Goal: Task Accomplishment & Management: Manage account settings

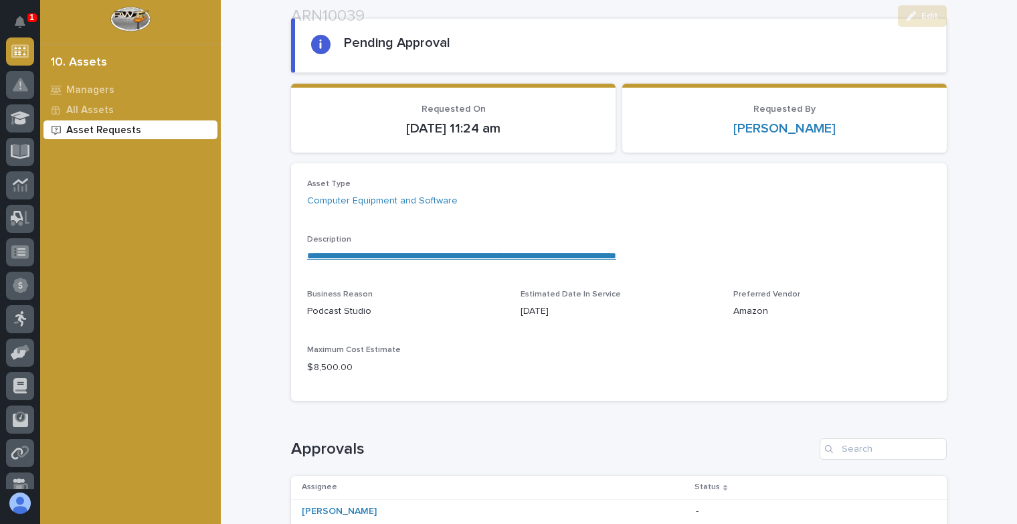
scroll to position [134, 0]
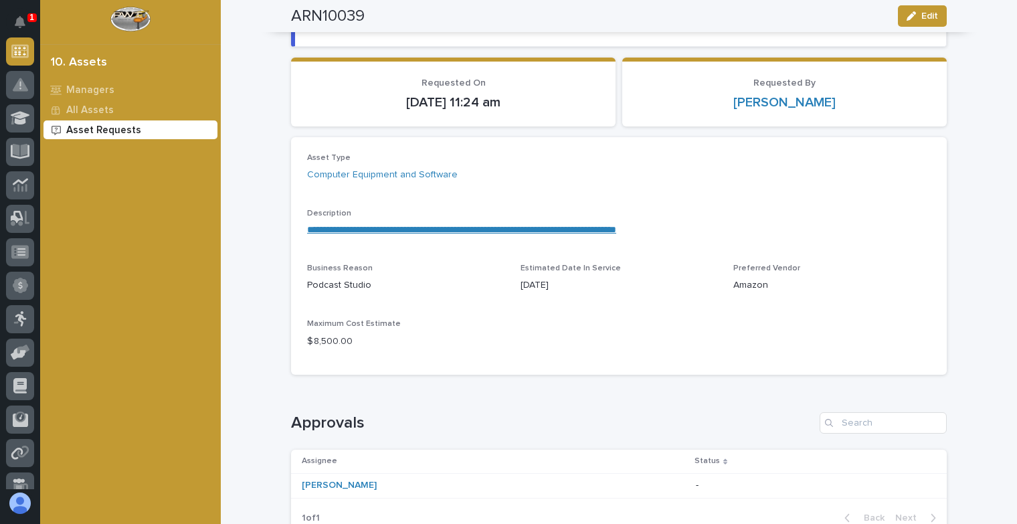
click at [316, 341] on p "$ 8,500.00" at bounding box center [405, 342] width 197 height 14
click at [91, 108] on p "All Assets" at bounding box center [89, 110] width 47 height 12
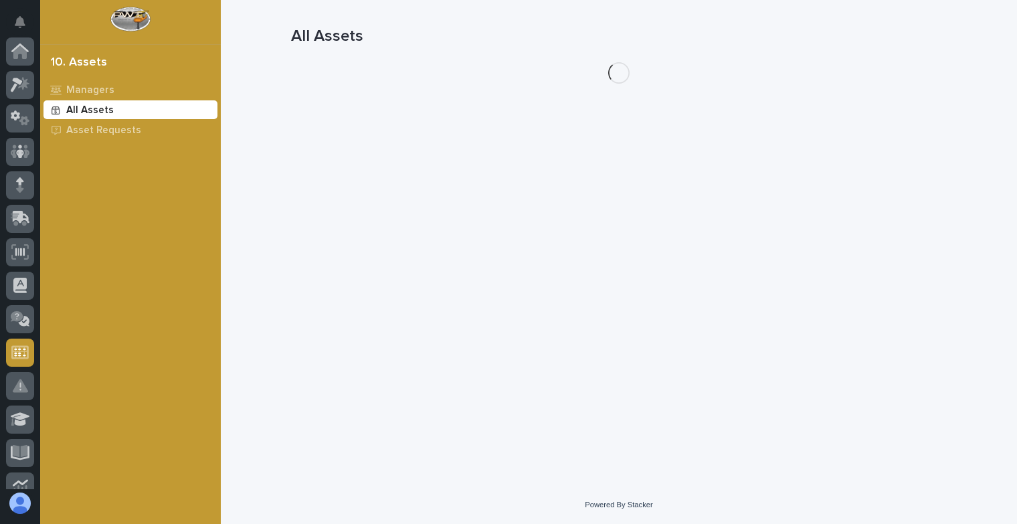
scroll to position [301, 0]
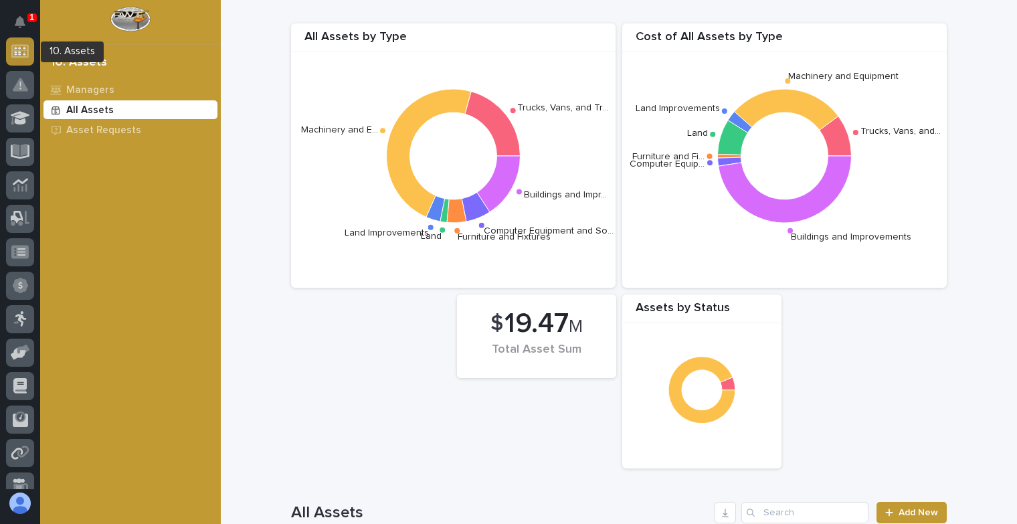
click at [19, 52] on icon at bounding box center [19, 51] width 11 height 8
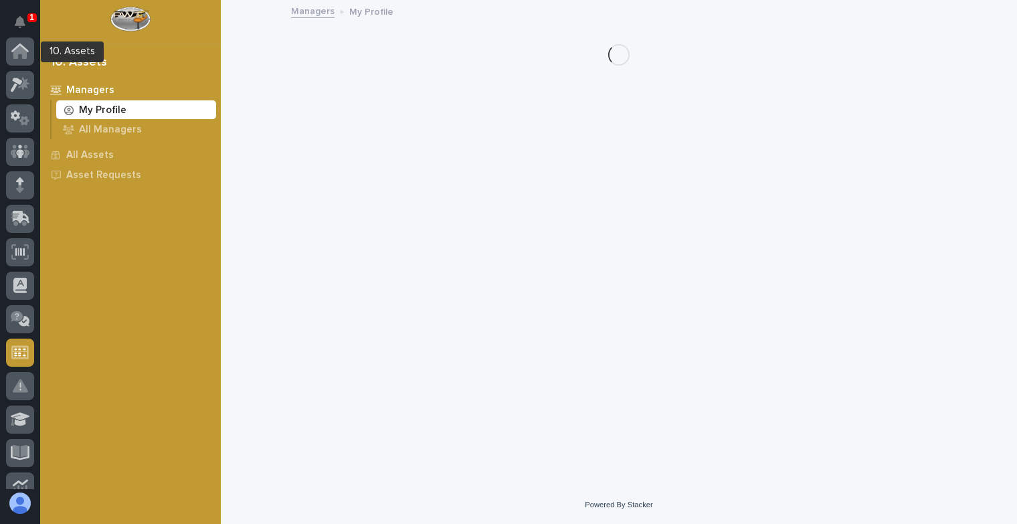
scroll to position [301, 0]
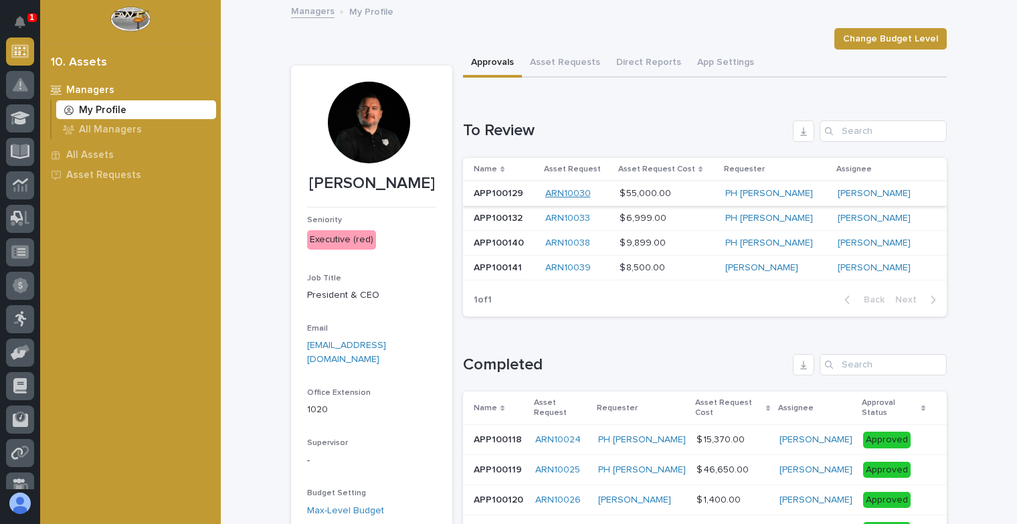
click at [581, 191] on link "ARN10030" at bounding box center [567, 193] width 45 height 11
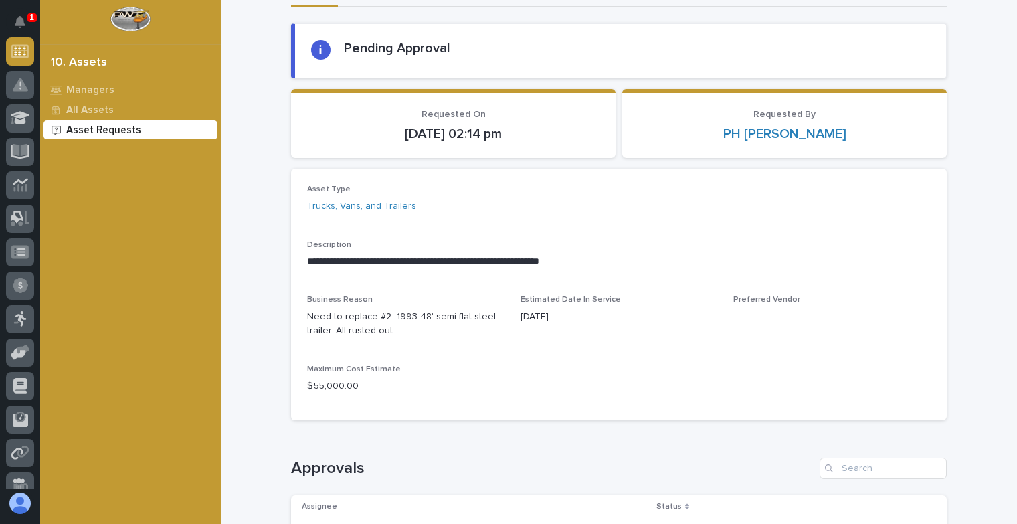
scroll to position [134, 0]
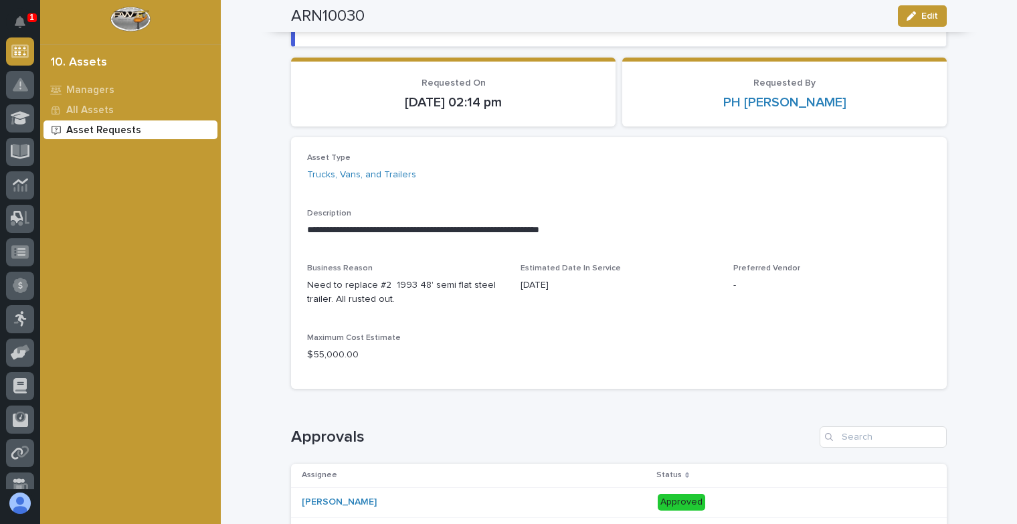
click at [307, 233] on p "**********" at bounding box center [619, 229] width 624 height 13
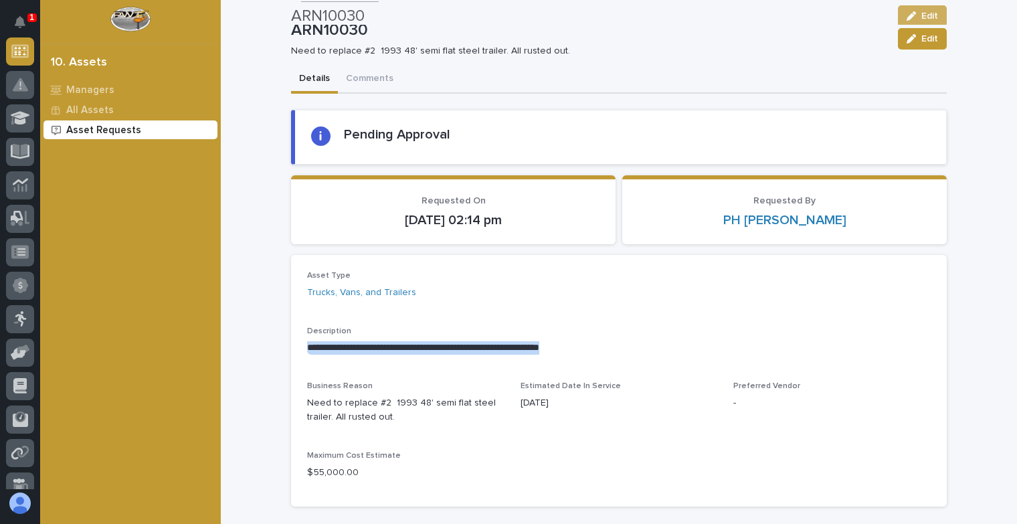
scroll to position [0, 0]
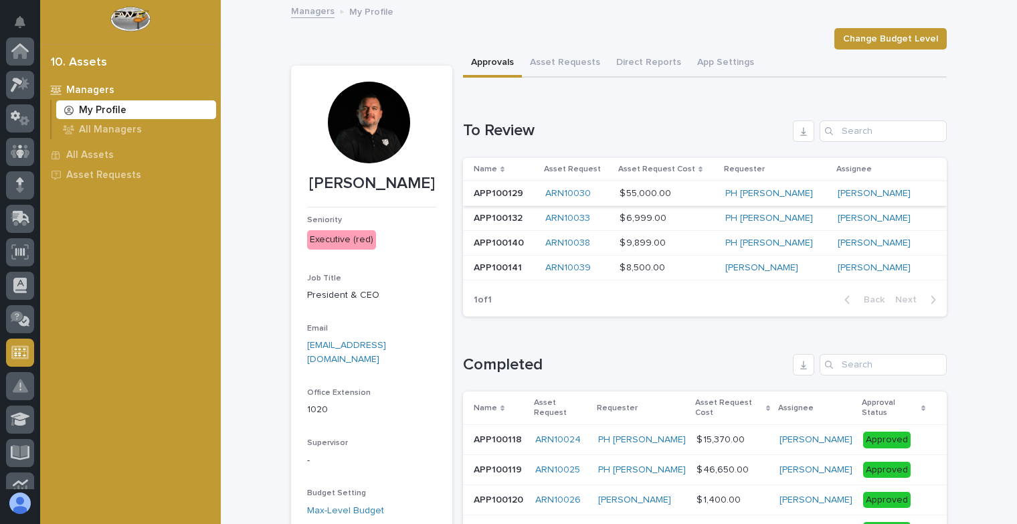
scroll to position [301, 0]
click at [565, 213] on link "ARN10033" at bounding box center [567, 218] width 45 height 11
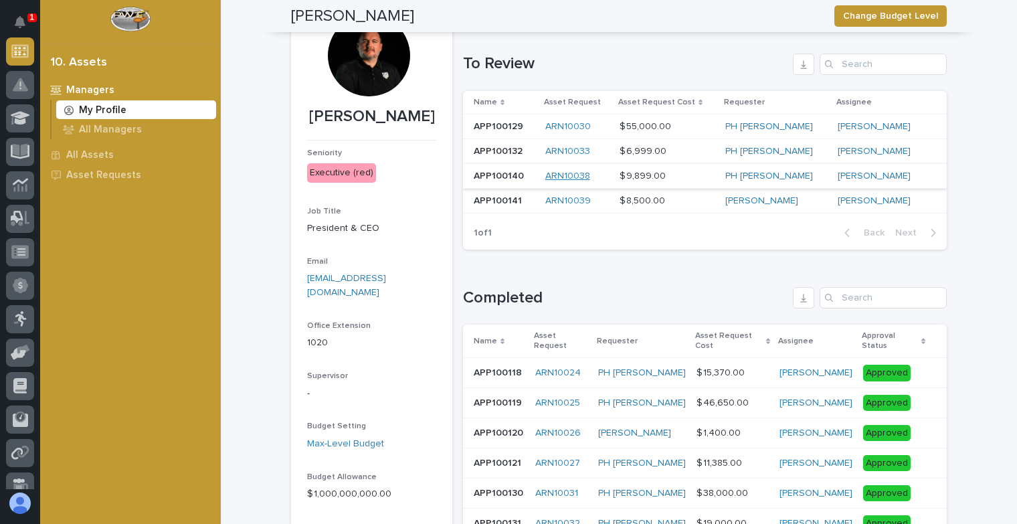
click at [561, 171] on link "ARN10038" at bounding box center [567, 176] width 45 height 11
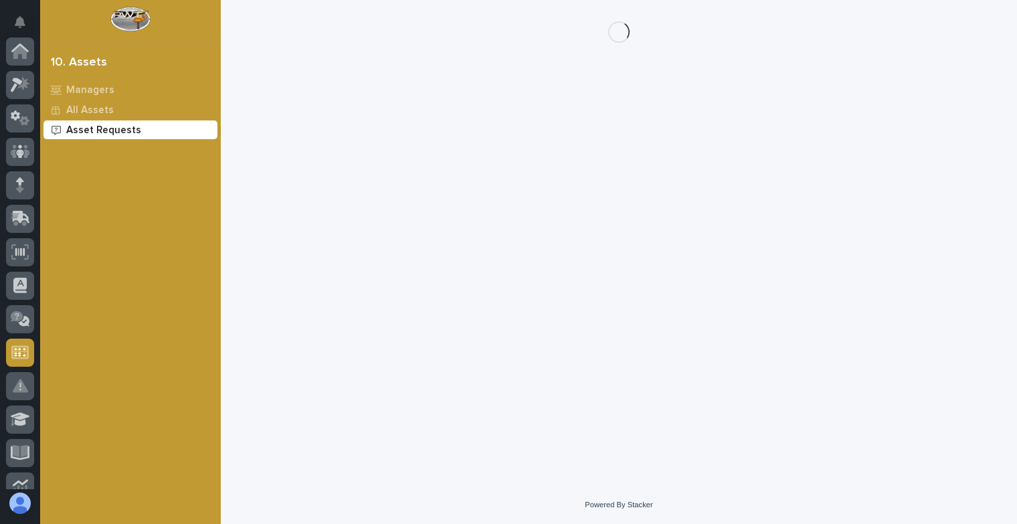
scroll to position [301, 0]
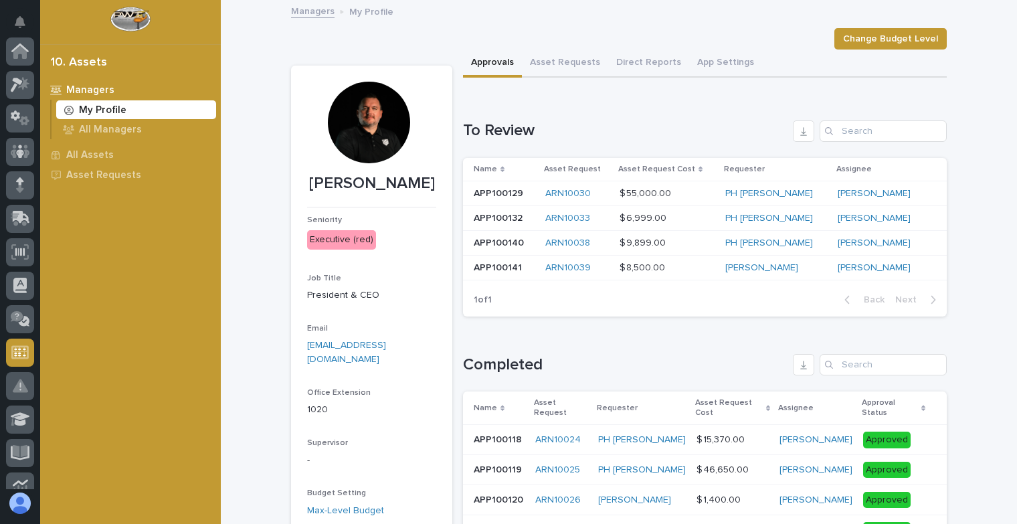
scroll to position [301, 0]
click at [563, 268] on link "ARN10039" at bounding box center [567, 267] width 45 height 11
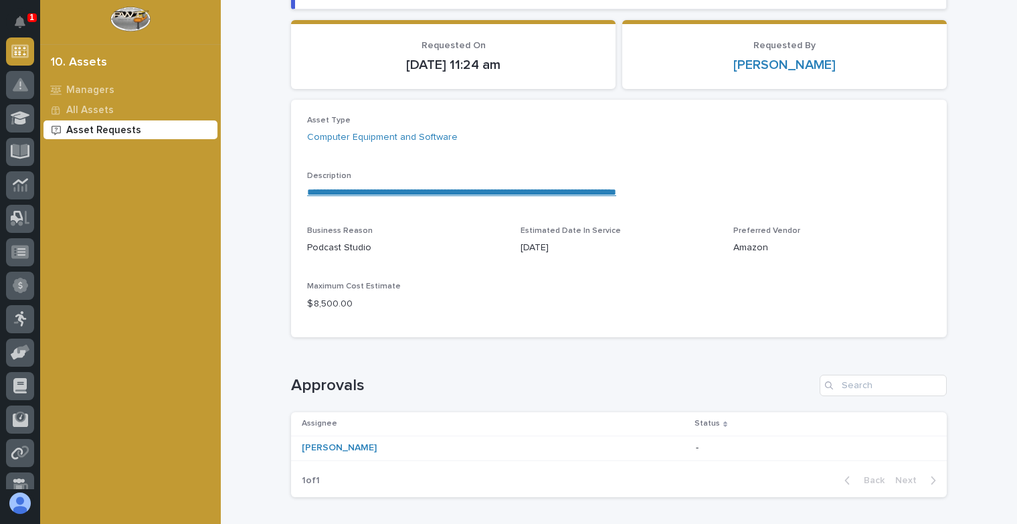
scroll to position [259, 0]
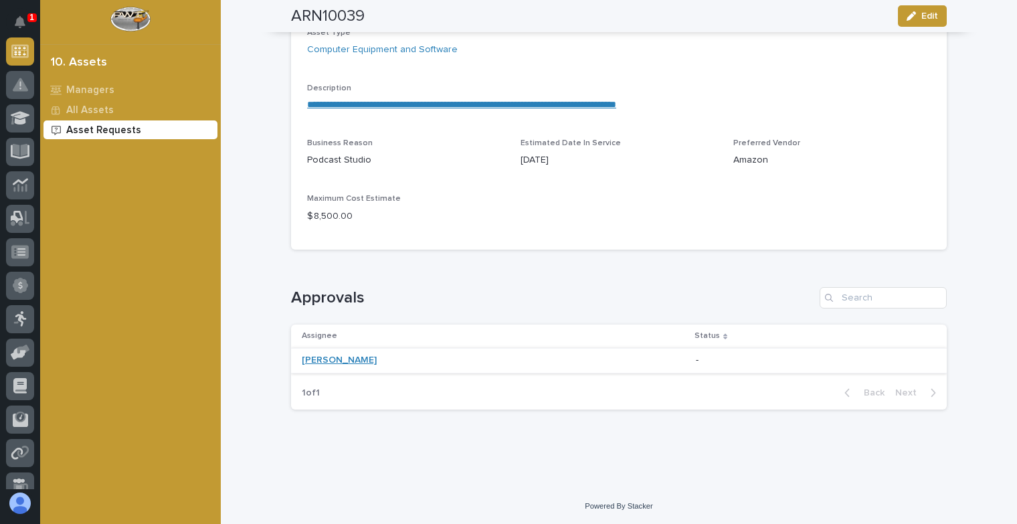
click at [316, 359] on link "[PERSON_NAME]" at bounding box center [339, 360] width 75 height 11
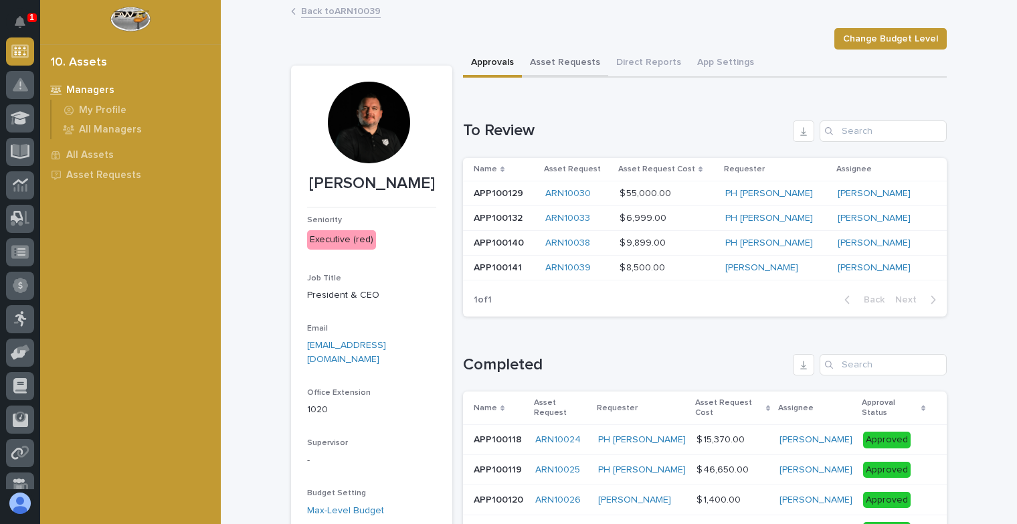
click at [569, 66] on button "Asset Requests" at bounding box center [565, 64] width 86 height 28
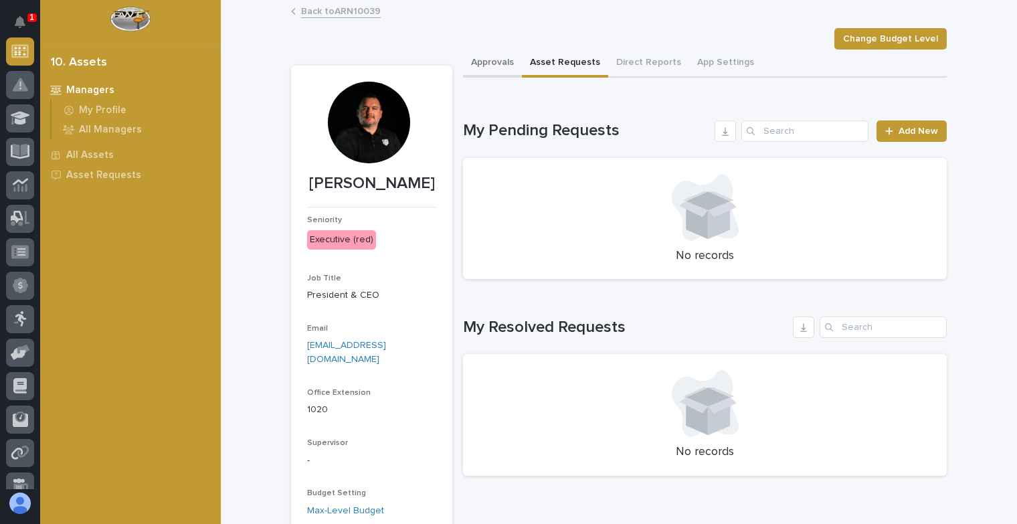
click at [488, 69] on button "Approvals" at bounding box center [492, 64] width 59 height 28
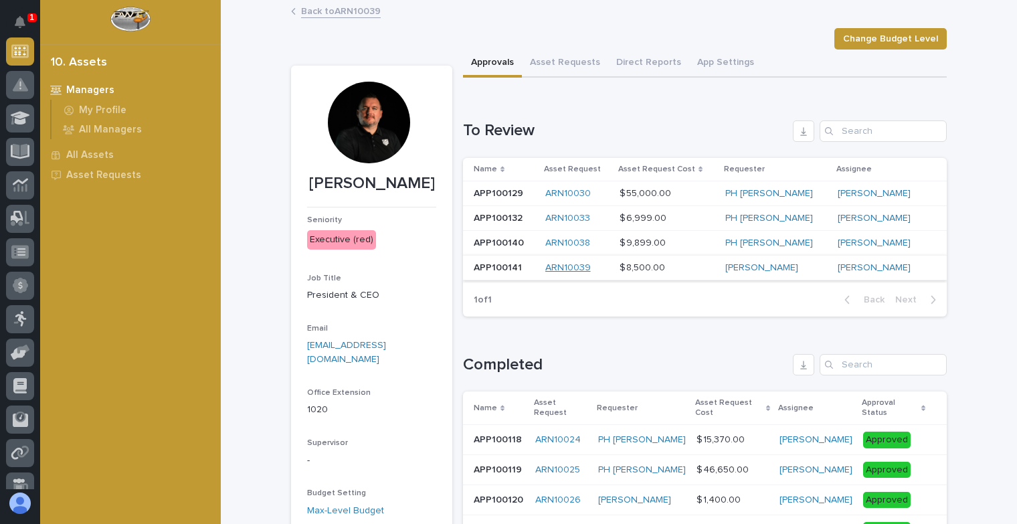
click at [565, 268] on link "ARN10039" at bounding box center [567, 267] width 45 height 11
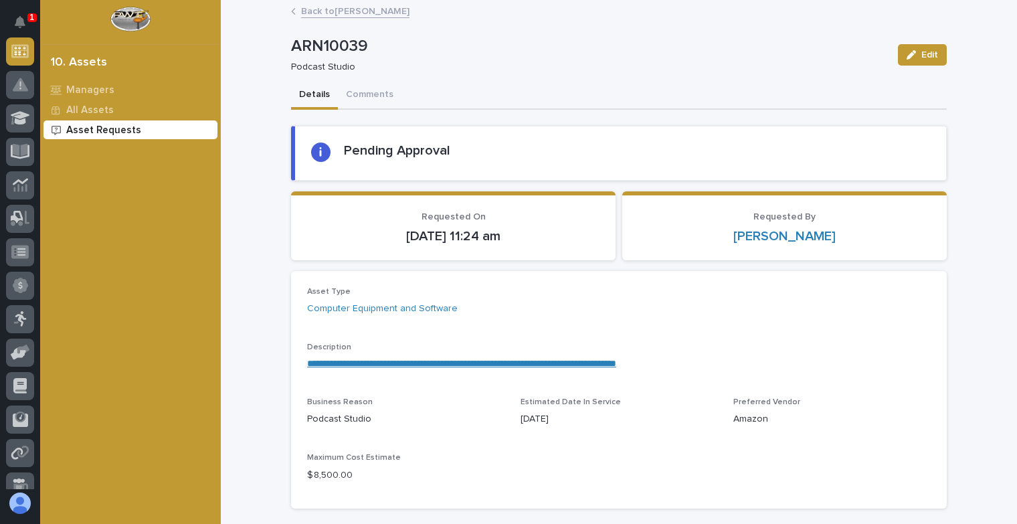
click at [346, 13] on link "Back to Ryan Miller" at bounding box center [355, 10] width 108 height 15
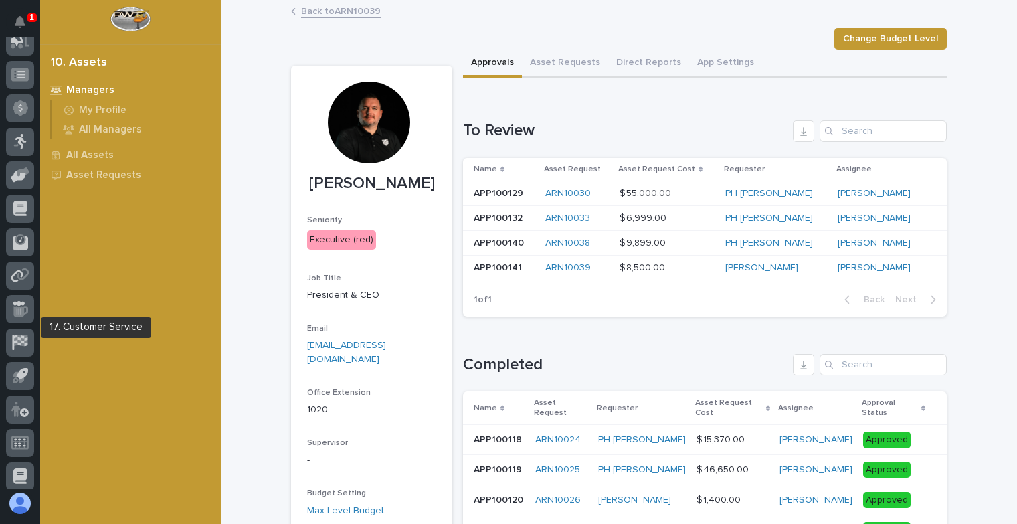
scroll to position [484, 0]
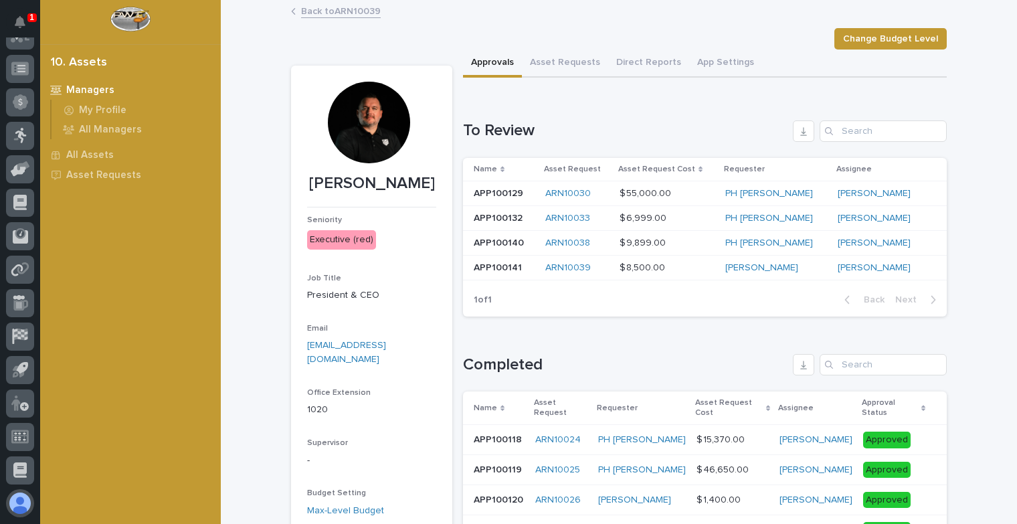
click at [13, 503] on button "button" at bounding box center [20, 503] width 28 height 28
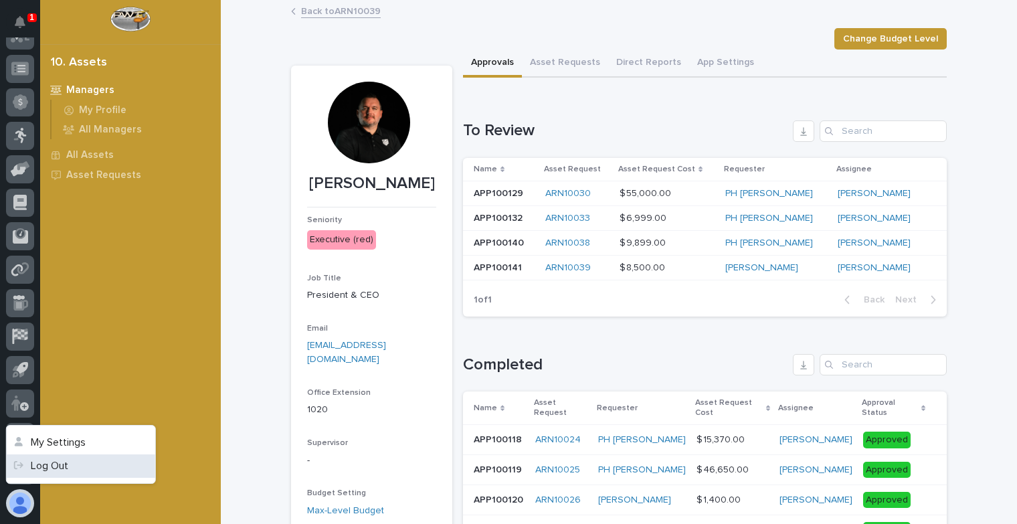
click at [55, 470] on link "Log Out" at bounding box center [81, 465] width 149 height 23
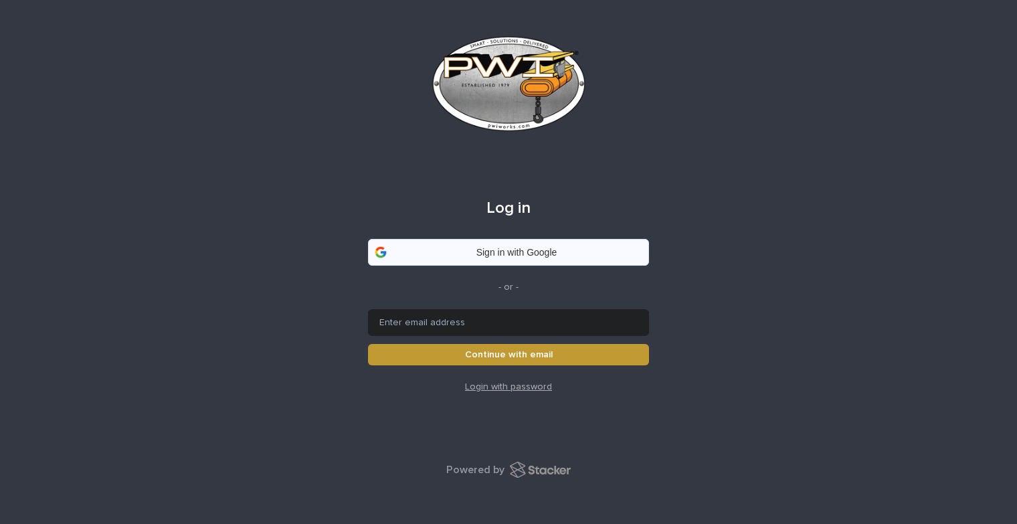
click at [506, 251] on div "Sign in with Google" at bounding box center [516, 252] width 234 height 9
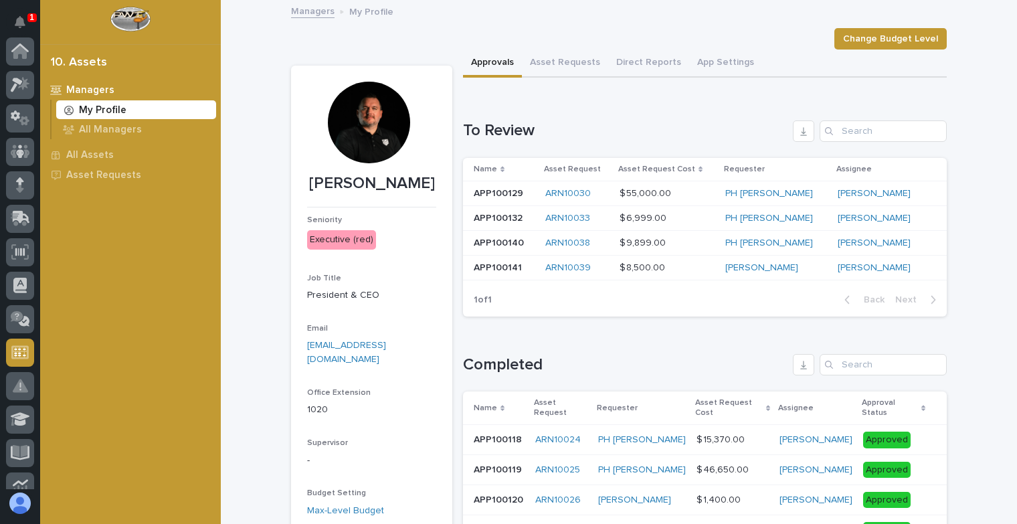
scroll to position [301, 0]
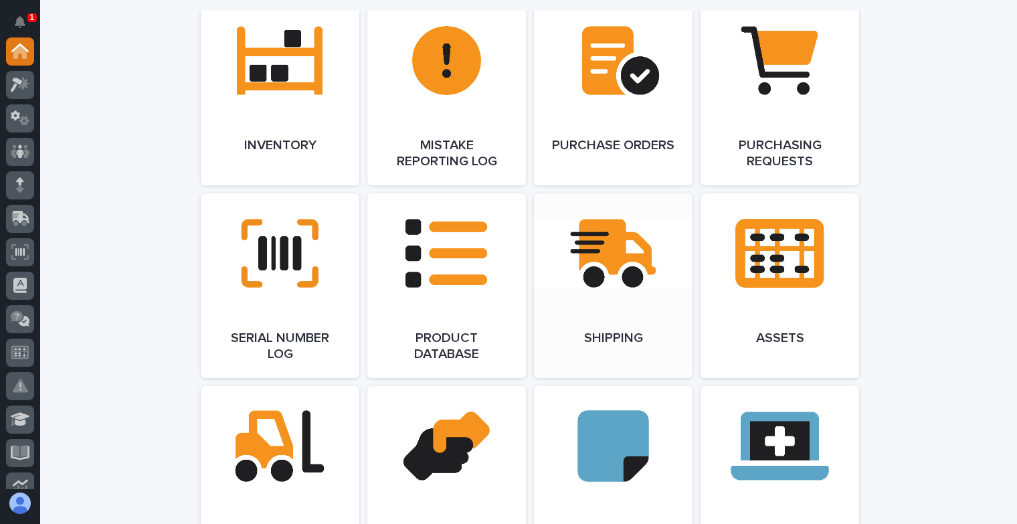
scroll to position [1539, 0]
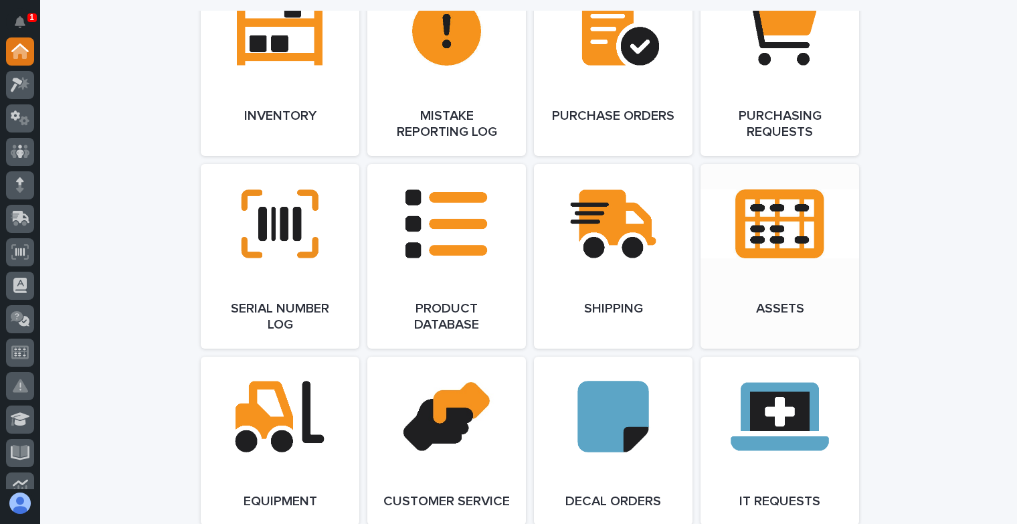
click at [765, 220] on link "Open Link" at bounding box center [779, 256] width 159 height 185
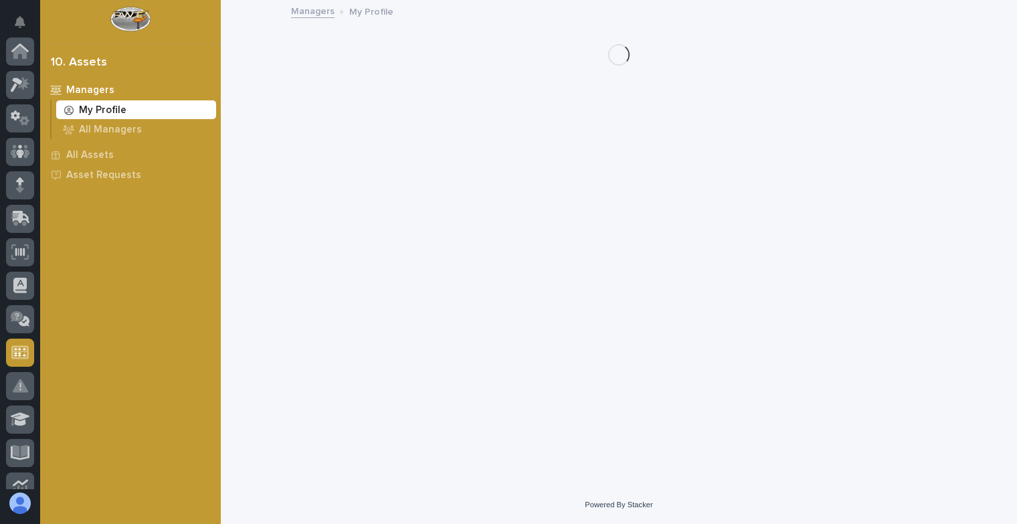
scroll to position [301, 0]
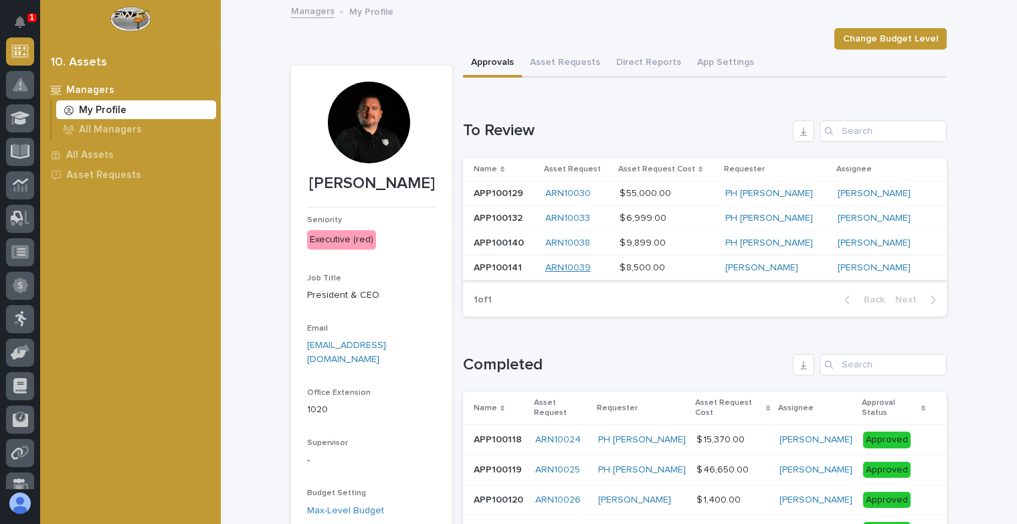
click at [565, 264] on link "ARN10039" at bounding box center [567, 267] width 45 height 11
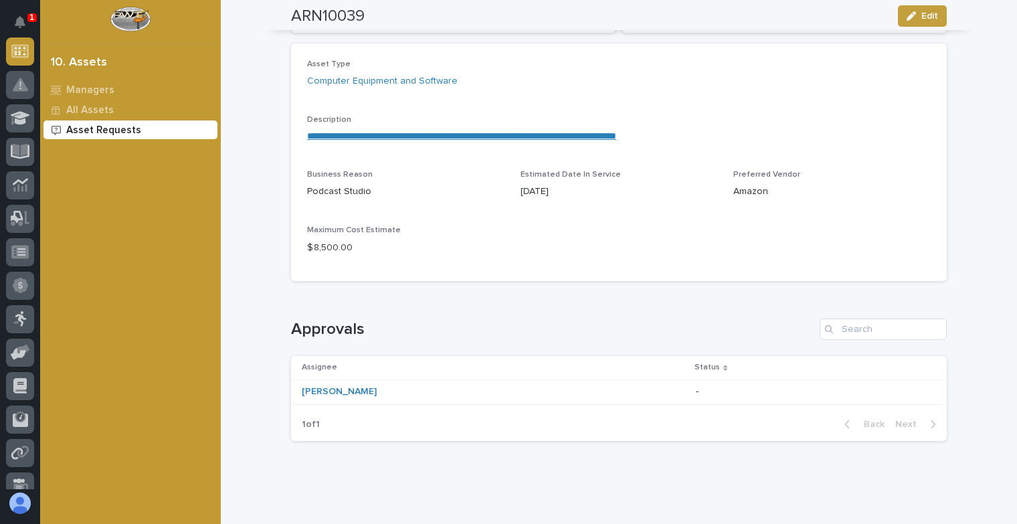
scroll to position [259, 0]
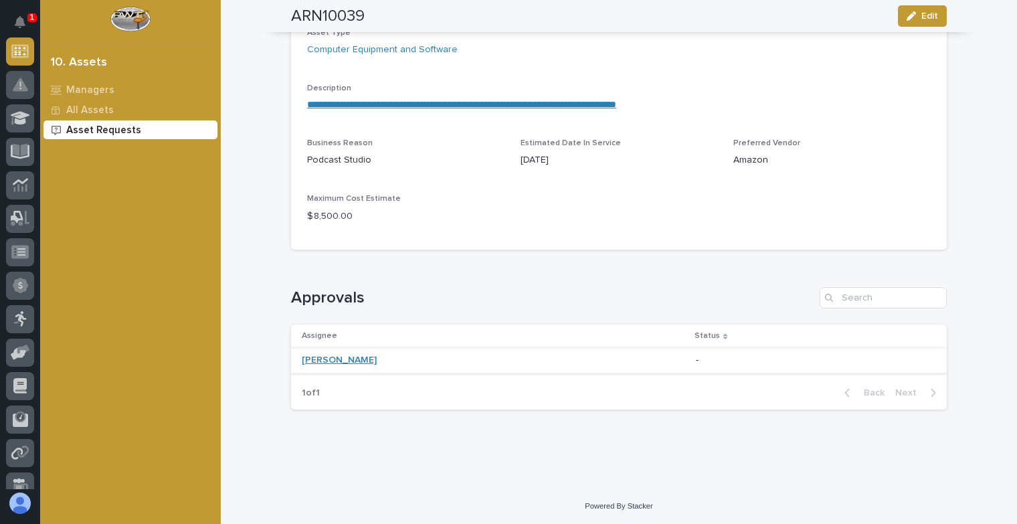
click at [316, 363] on link "[PERSON_NAME]" at bounding box center [339, 360] width 75 height 11
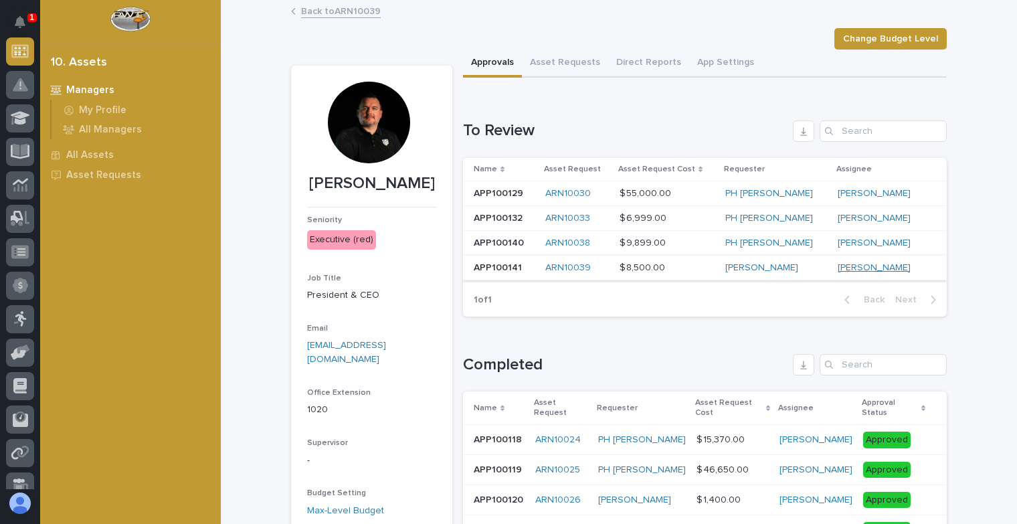
click at [870, 268] on link "[PERSON_NAME]" at bounding box center [874, 267] width 73 height 11
click at [876, 267] on link "[PERSON_NAME]" at bounding box center [874, 267] width 73 height 11
click at [560, 260] on div "ARN10039" at bounding box center [577, 268] width 64 height 22
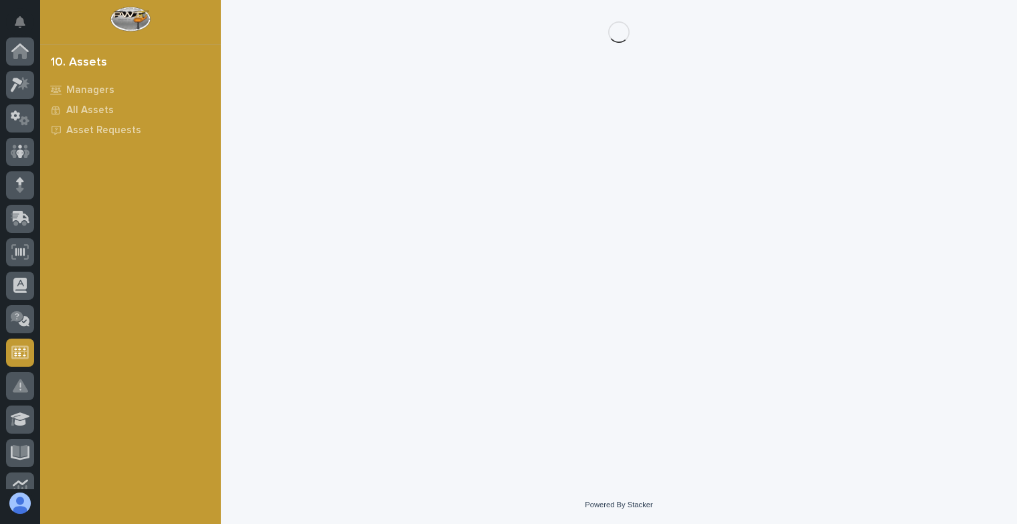
scroll to position [301, 0]
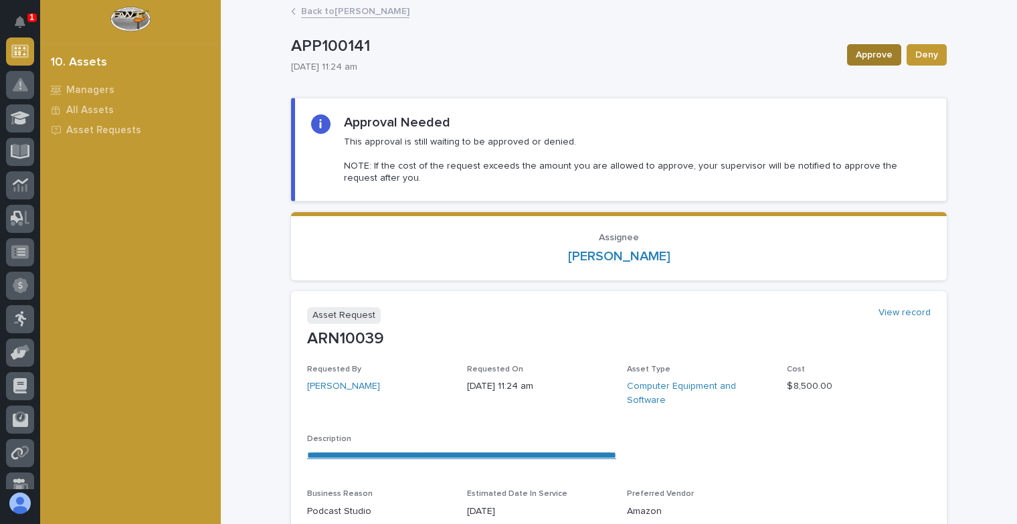
click at [869, 58] on span "Approve" at bounding box center [874, 55] width 37 height 16
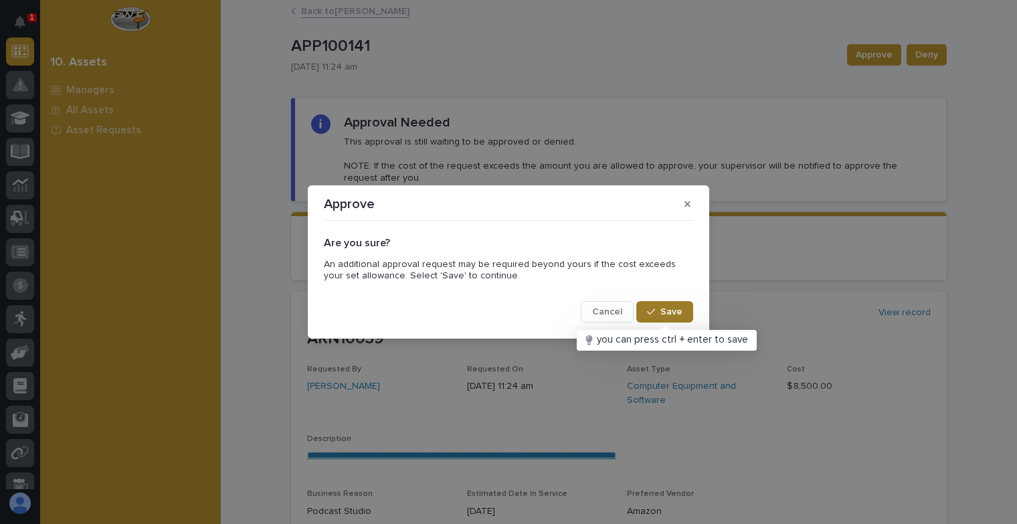
click at [670, 313] on span "Save" at bounding box center [671, 312] width 22 height 12
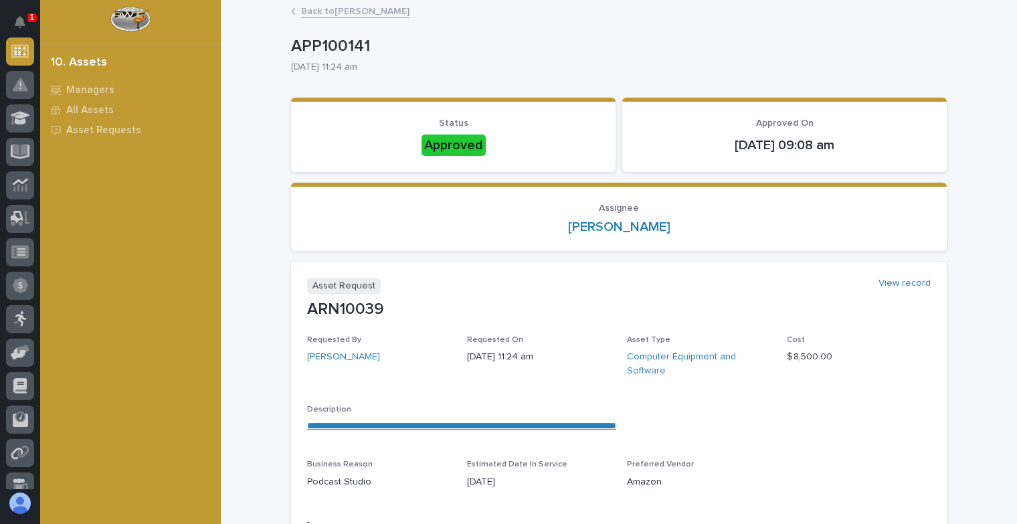
click at [329, 11] on link "Back to Ryan Miller" at bounding box center [355, 10] width 108 height 15
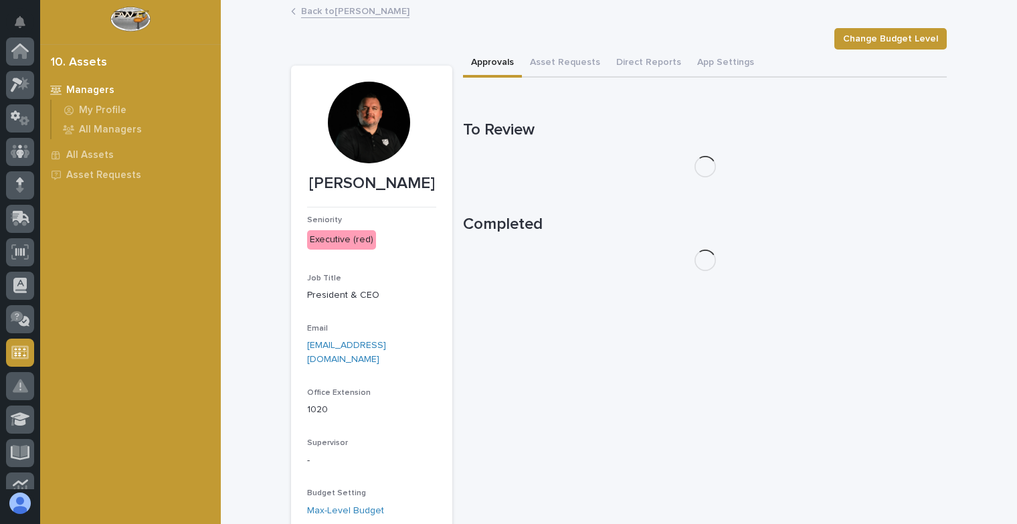
scroll to position [301, 0]
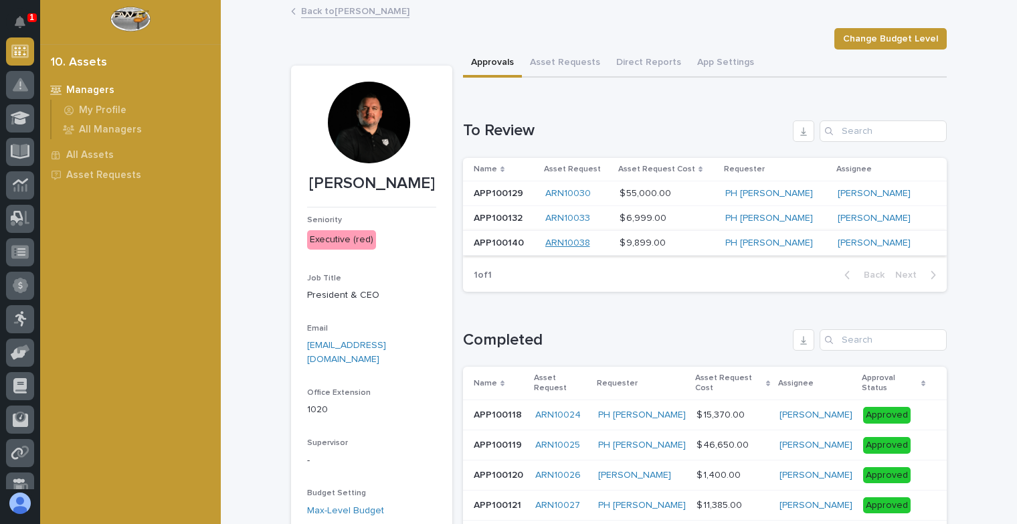
click at [579, 244] on link "ARN10038" at bounding box center [567, 242] width 45 height 11
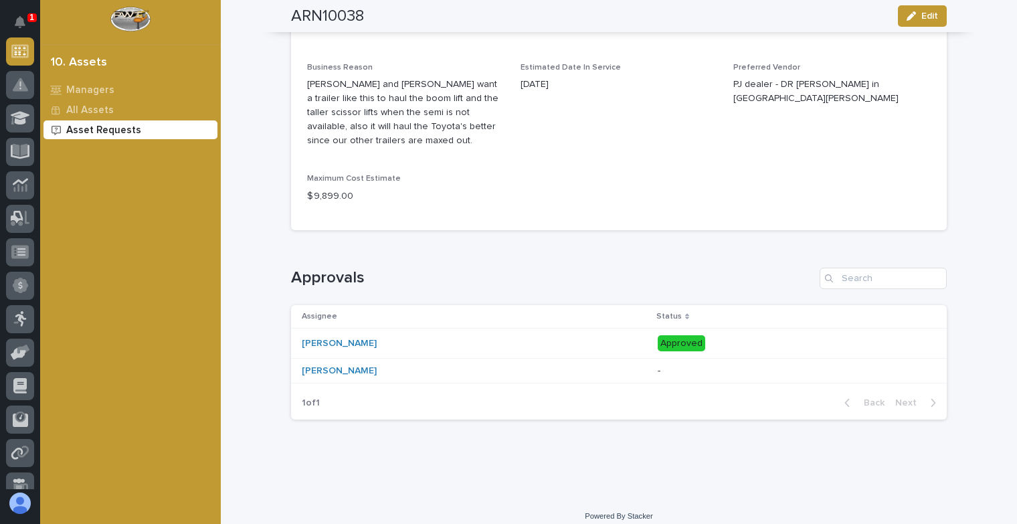
scroll to position [612, 0]
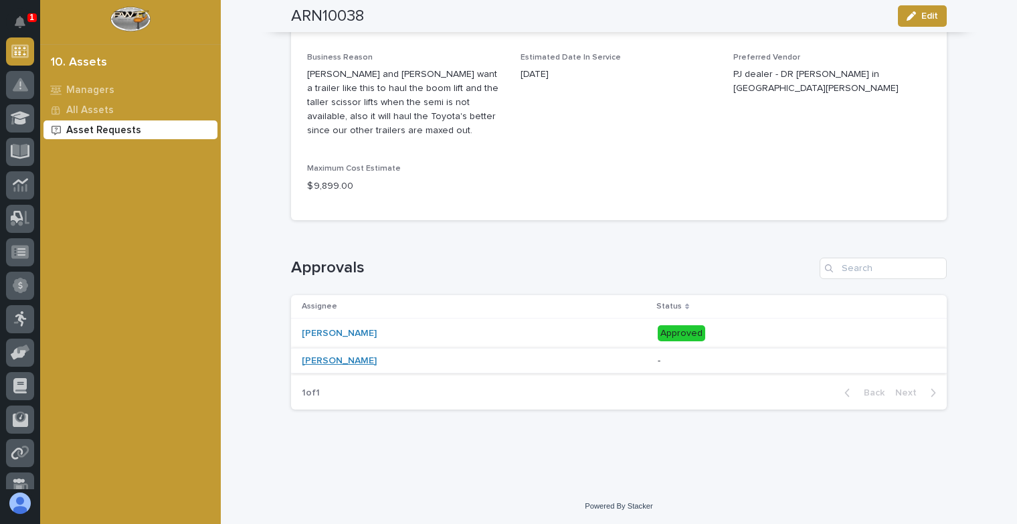
click at [320, 361] on link "[PERSON_NAME]" at bounding box center [339, 360] width 75 height 11
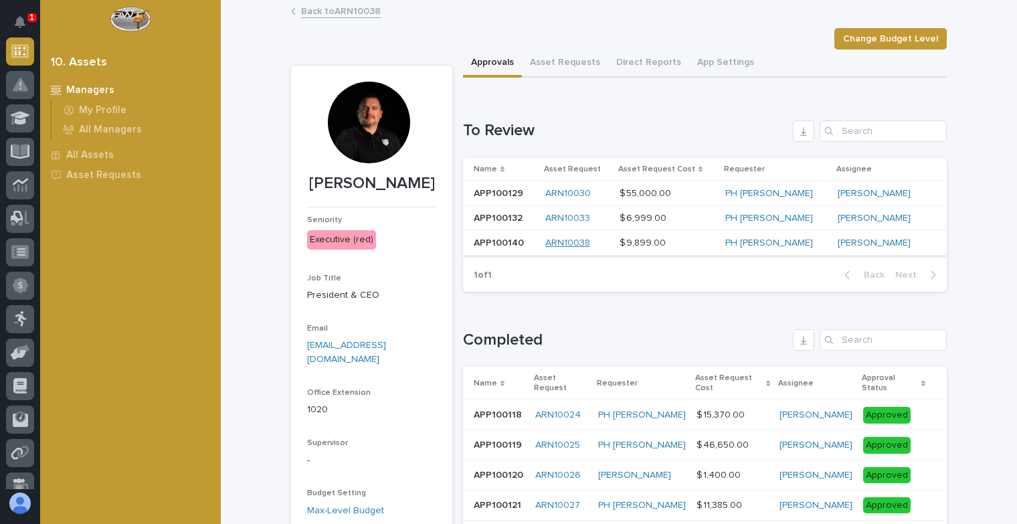
click at [578, 246] on link "ARN10038" at bounding box center [567, 242] width 45 height 11
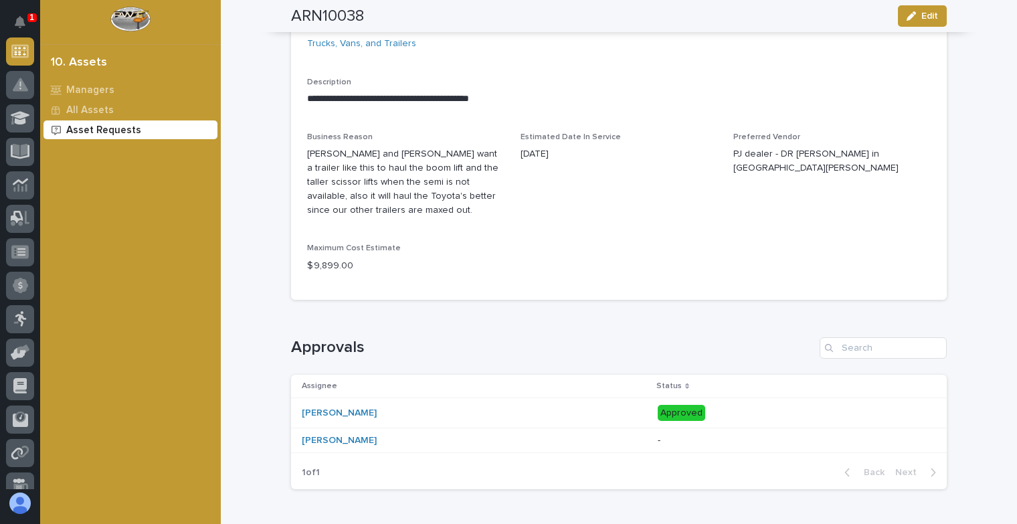
scroll to position [535, 0]
click at [318, 434] on link "[PERSON_NAME]" at bounding box center [339, 437] width 75 height 11
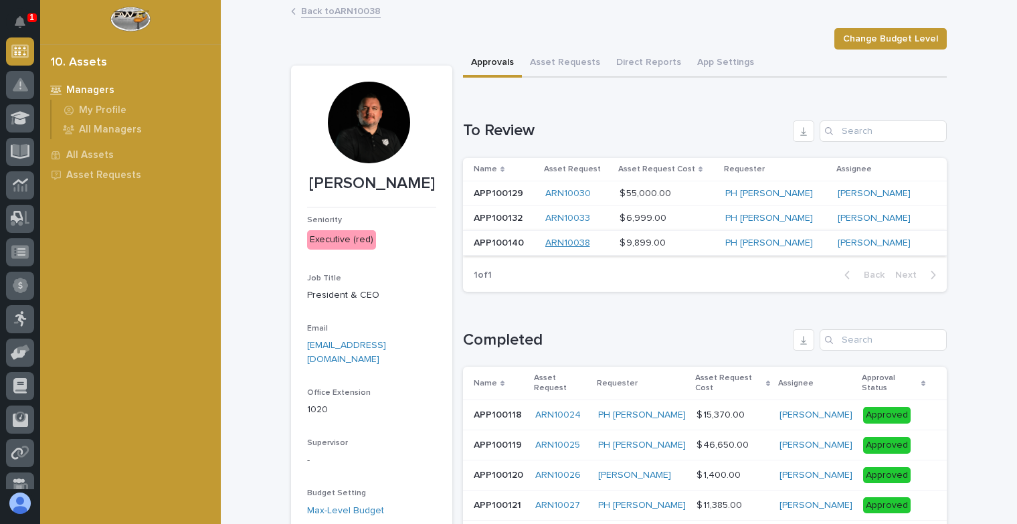
click at [581, 240] on link "ARN10038" at bounding box center [567, 242] width 45 height 11
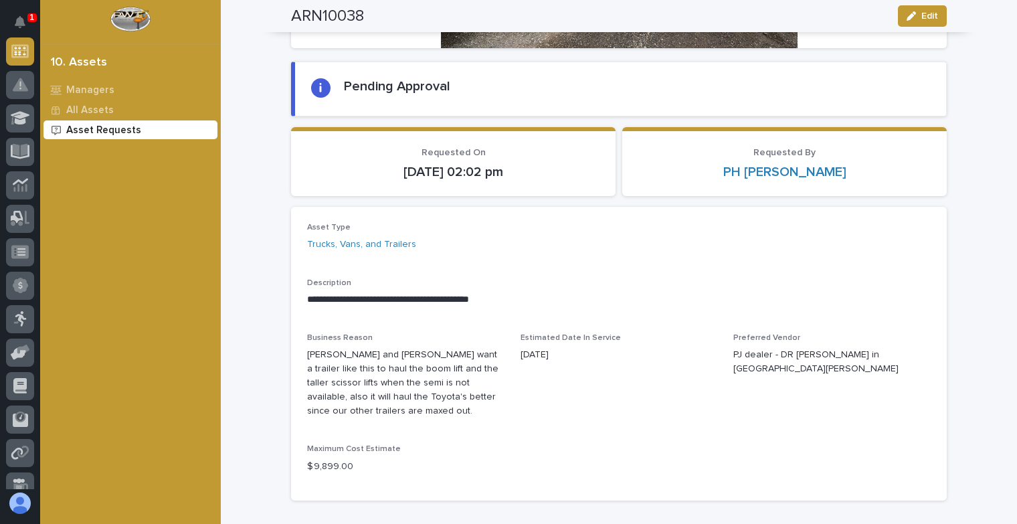
scroll to position [335, 0]
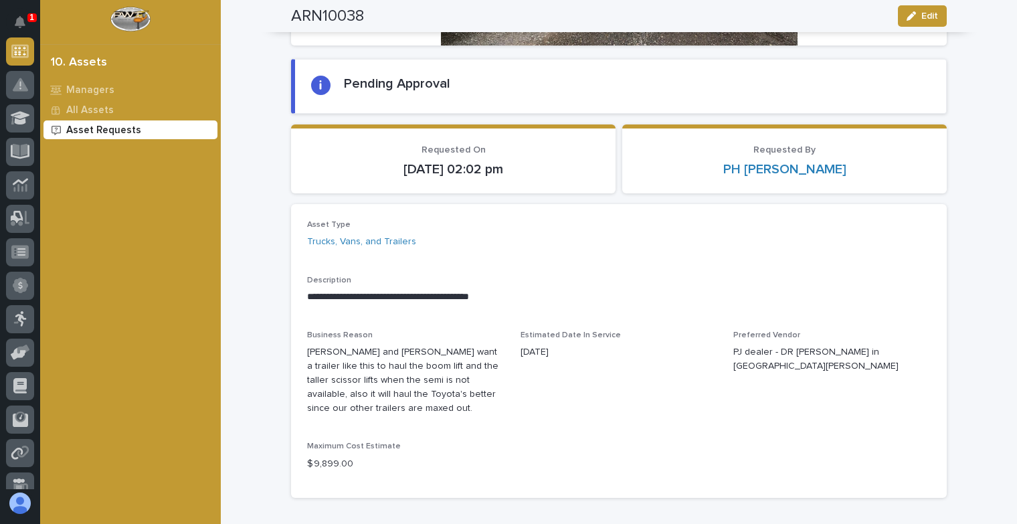
click at [391, 84] on h2 "Pending Approval" at bounding box center [397, 84] width 106 height 16
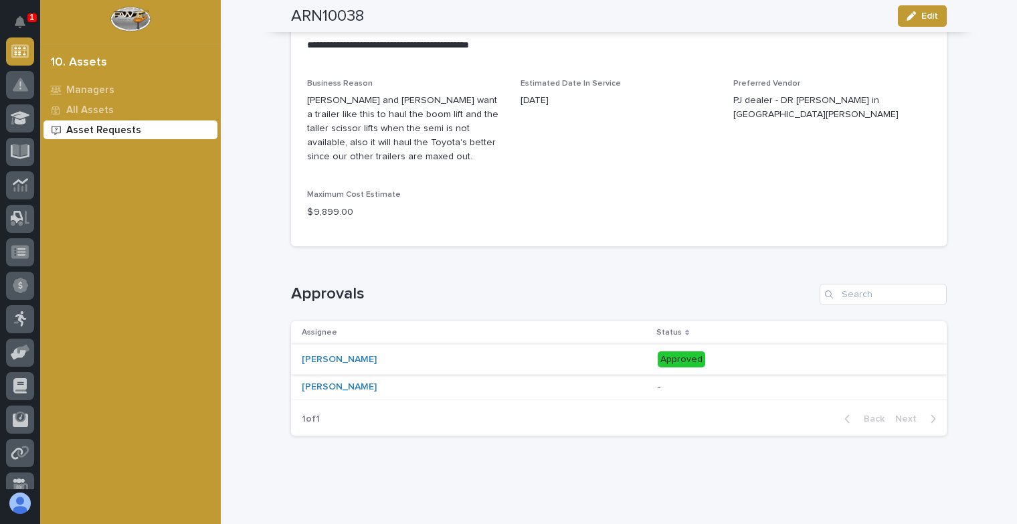
scroll to position [612, 0]
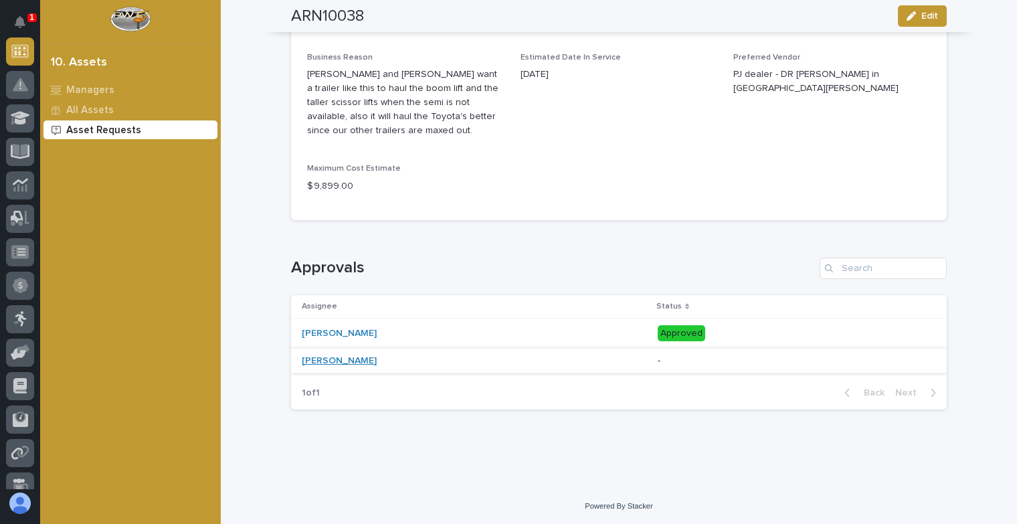
click at [324, 361] on link "[PERSON_NAME]" at bounding box center [339, 360] width 75 height 11
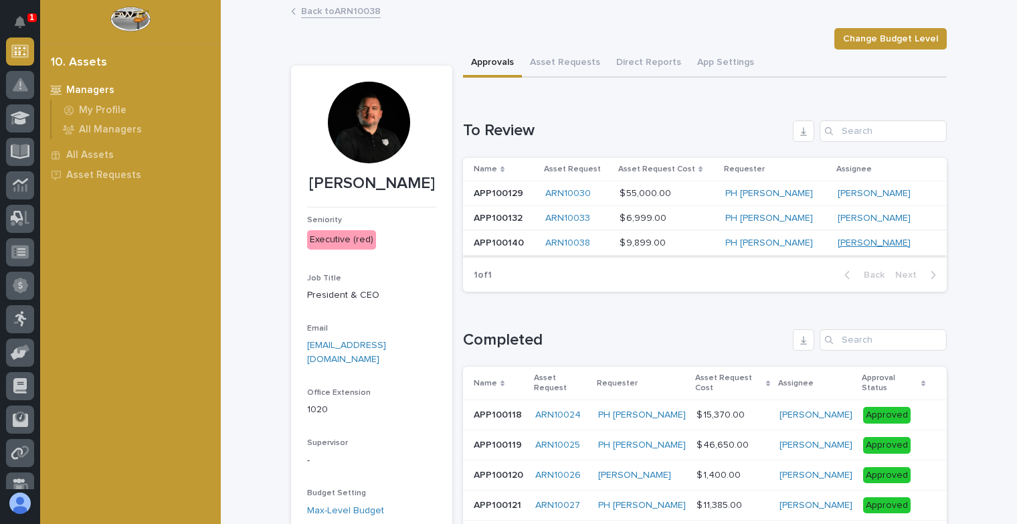
click at [853, 240] on link "[PERSON_NAME]" at bounding box center [874, 242] width 73 height 11
click at [583, 242] on link "ARN10038" at bounding box center [567, 242] width 45 height 11
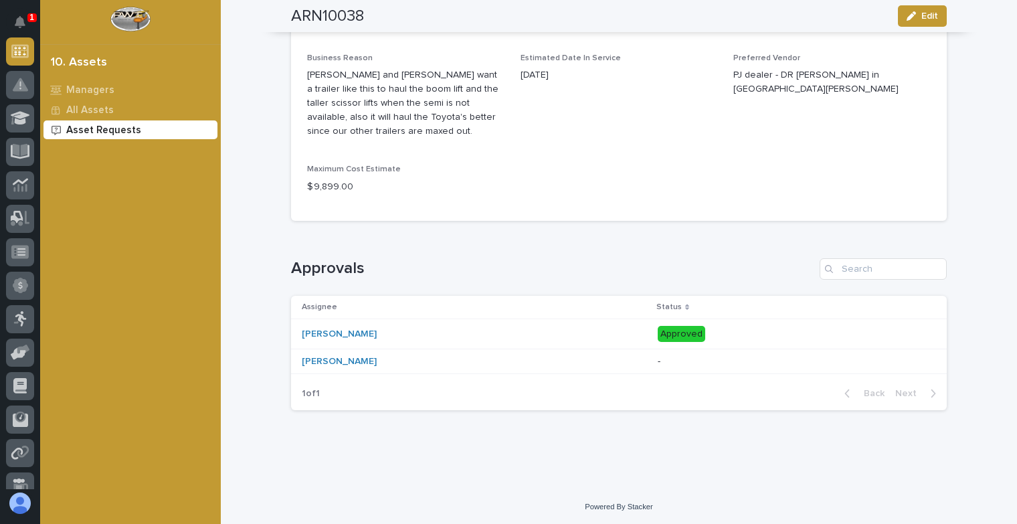
scroll to position [612, 0]
click at [320, 361] on link "[PERSON_NAME]" at bounding box center [339, 360] width 75 height 11
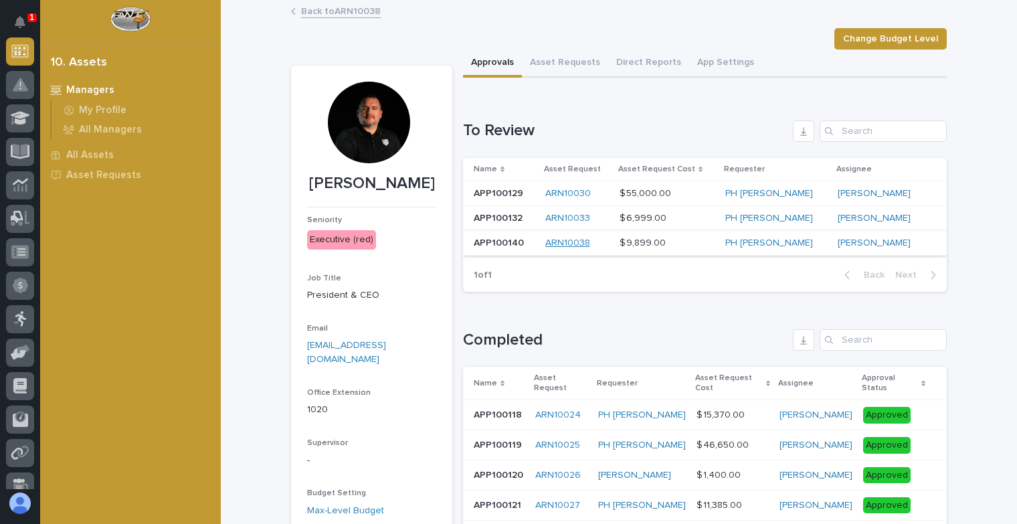
click at [590, 242] on link "ARN10038" at bounding box center [567, 242] width 45 height 11
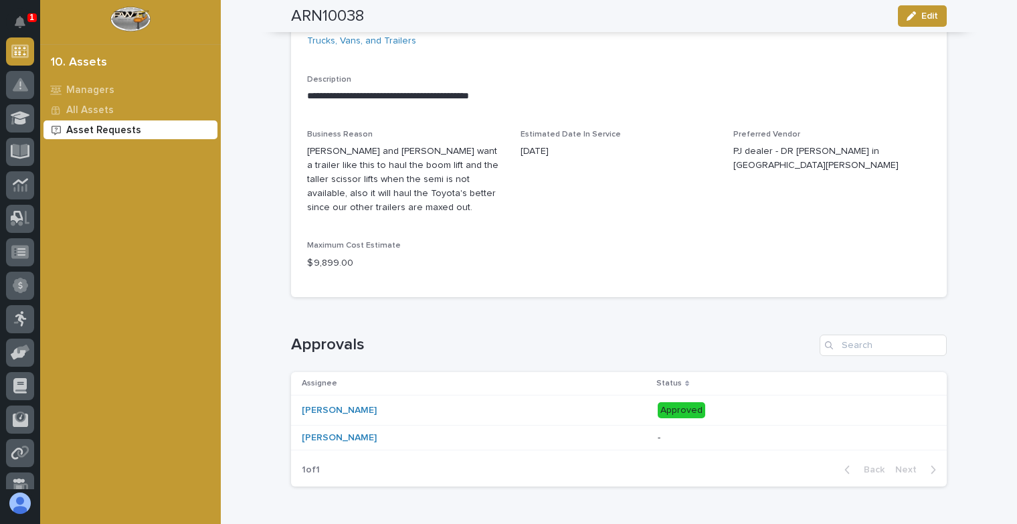
scroll to position [401, 0]
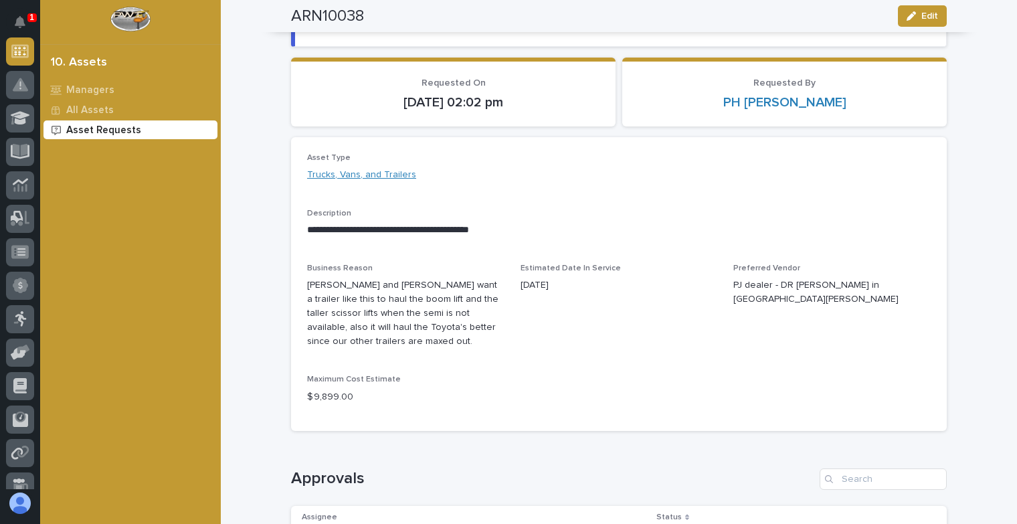
click at [362, 173] on link "Trucks, Vans, and Trailers" at bounding box center [361, 175] width 109 height 14
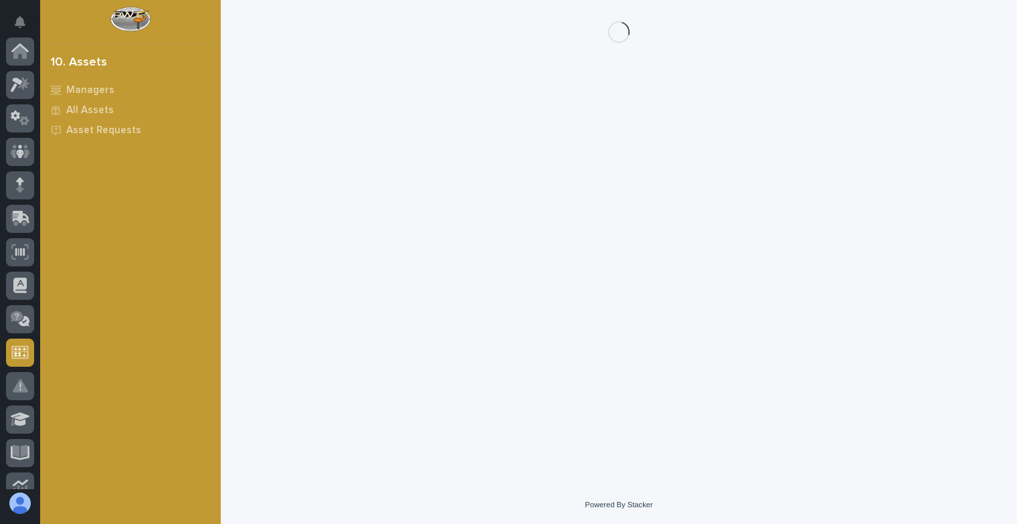
scroll to position [301, 0]
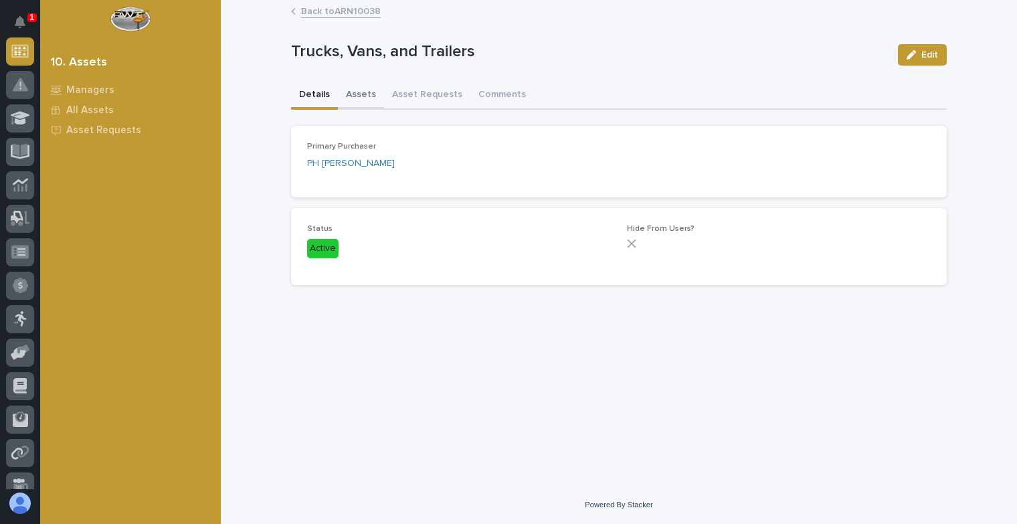
click at [361, 95] on button "Assets" at bounding box center [361, 96] width 46 height 28
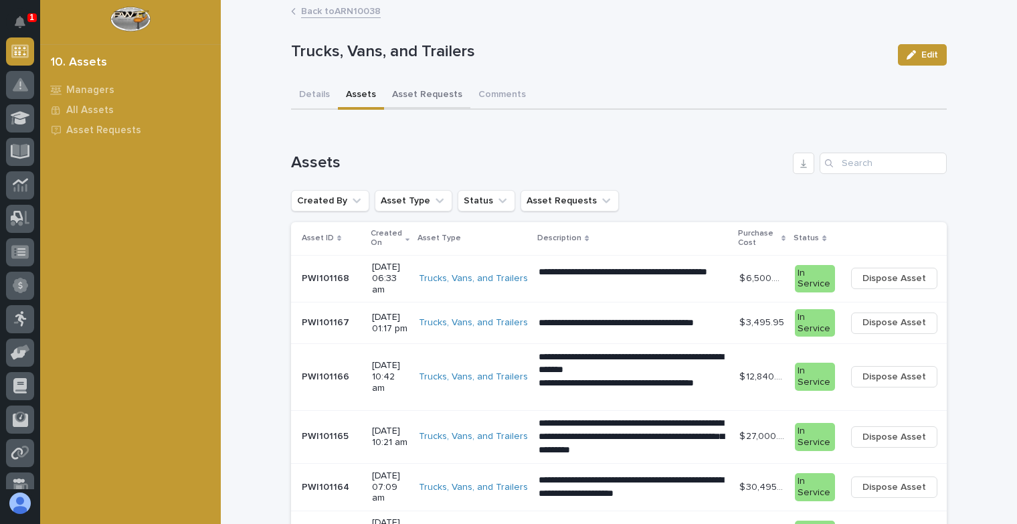
click at [411, 94] on button "Asset Requests" at bounding box center [427, 96] width 86 height 28
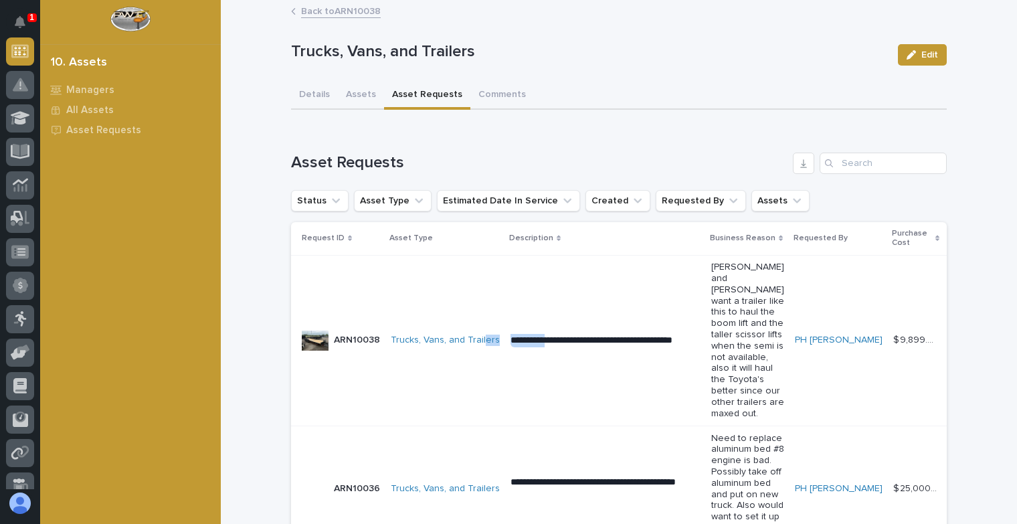
drag, startPoint x: 543, startPoint y: 426, endPoint x: 480, endPoint y: 434, distance: 64.0
click at [480, 425] on tr "**********" at bounding box center [719, 340] width 857 height 171
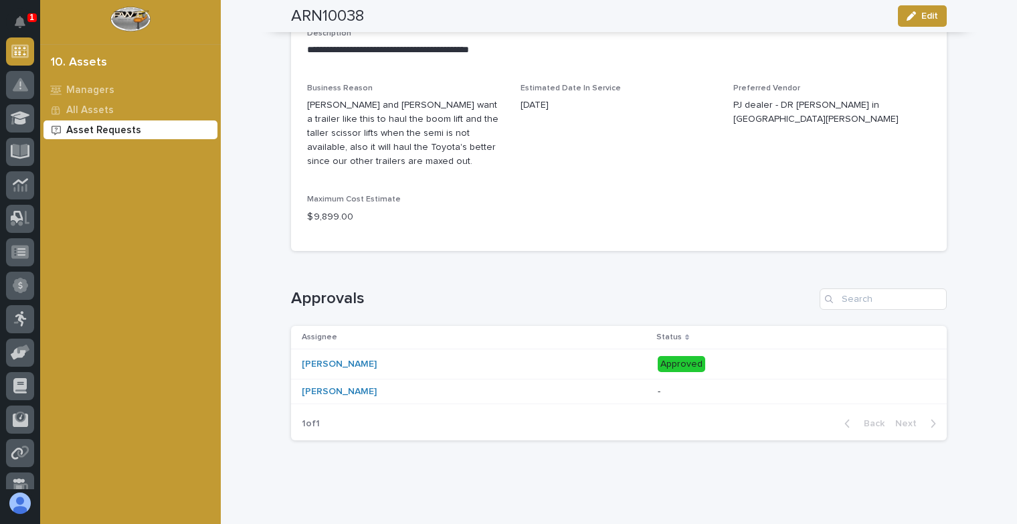
scroll to position [612, 0]
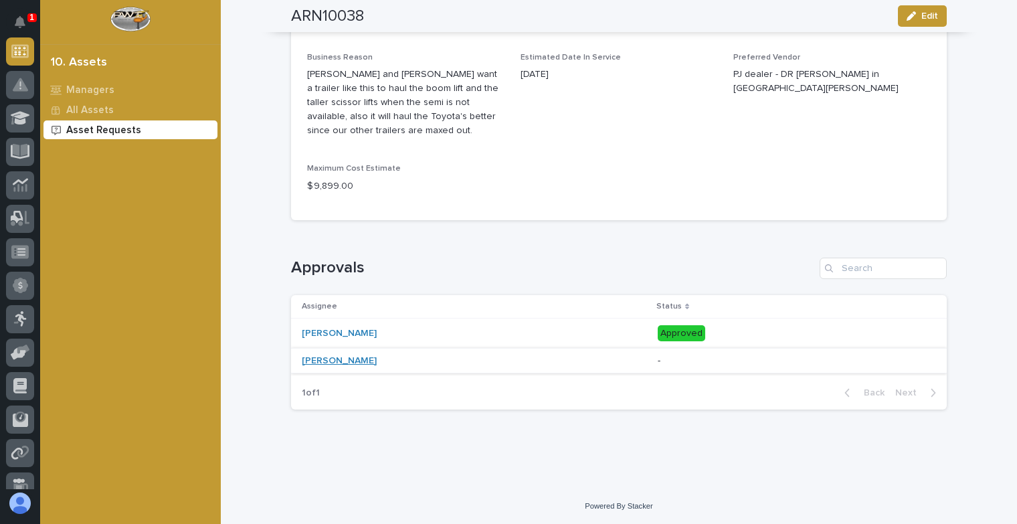
click at [318, 362] on link "[PERSON_NAME]" at bounding box center [339, 360] width 75 height 11
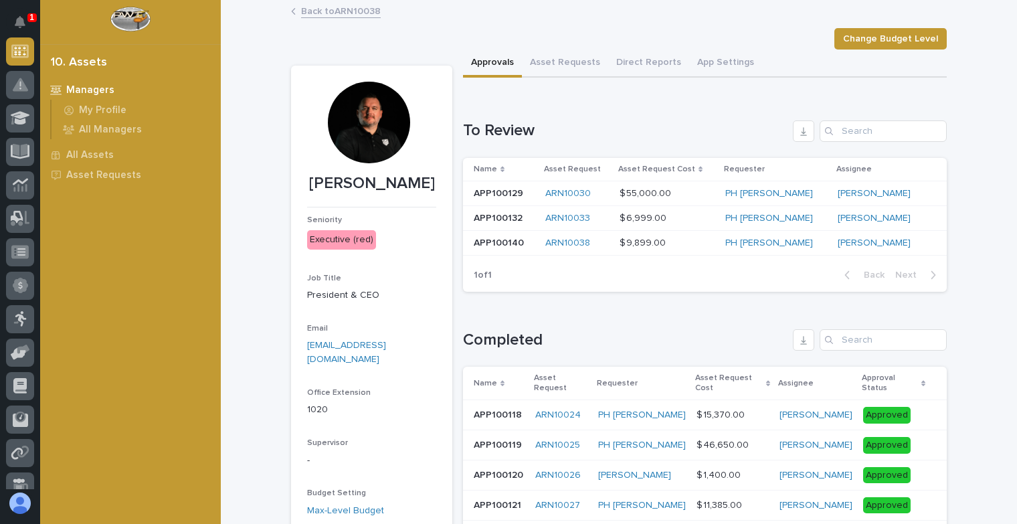
click at [486, 245] on p "APP100140" at bounding box center [500, 242] width 53 height 14
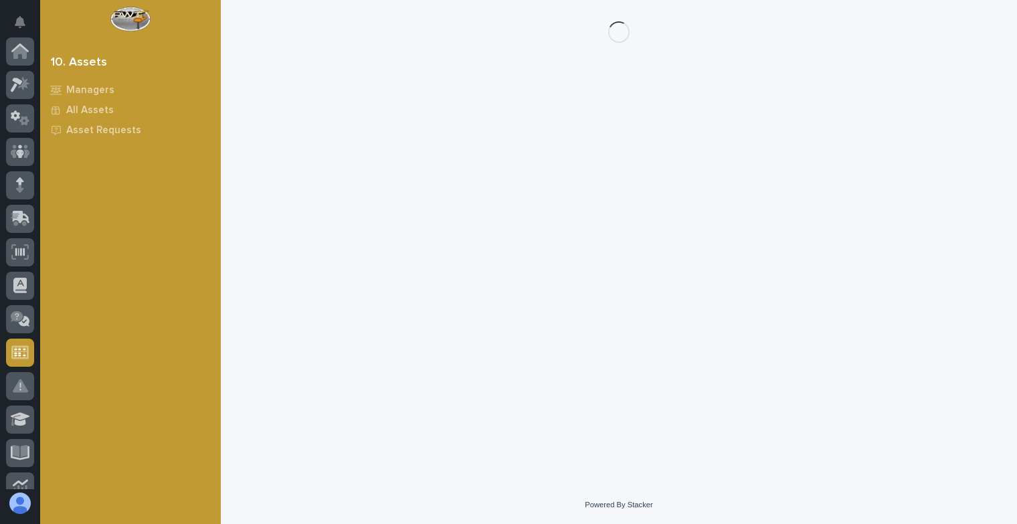
scroll to position [301, 0]
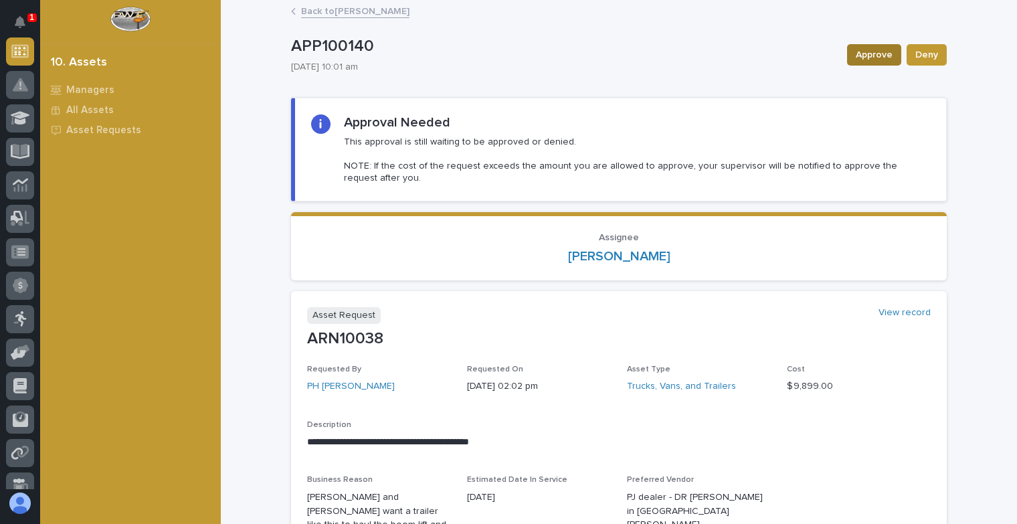
click at [875, 53] on span "Approve" at bounding box center [874, 55] width 37 height 16
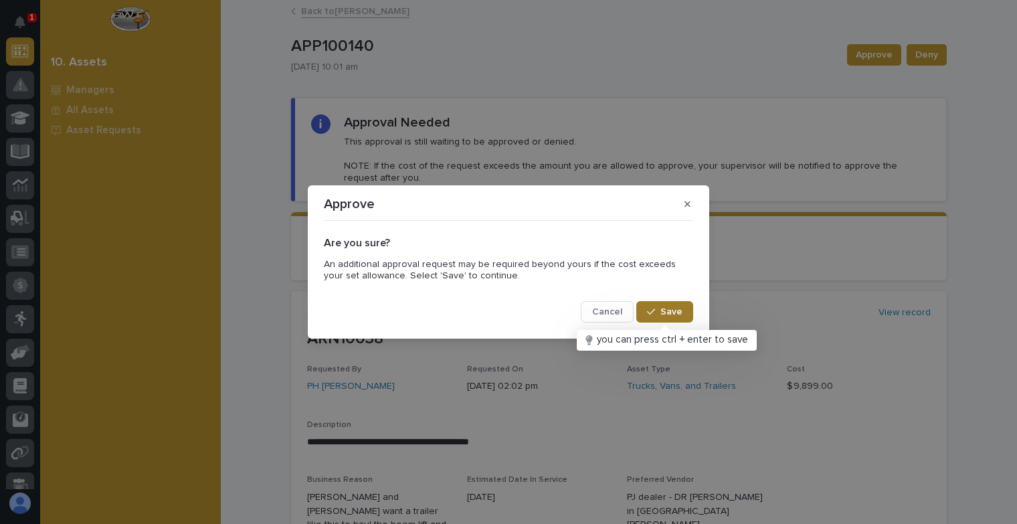
click at [678, 315] on span "Save" at bounding box center [671, 312] width 22 height 12
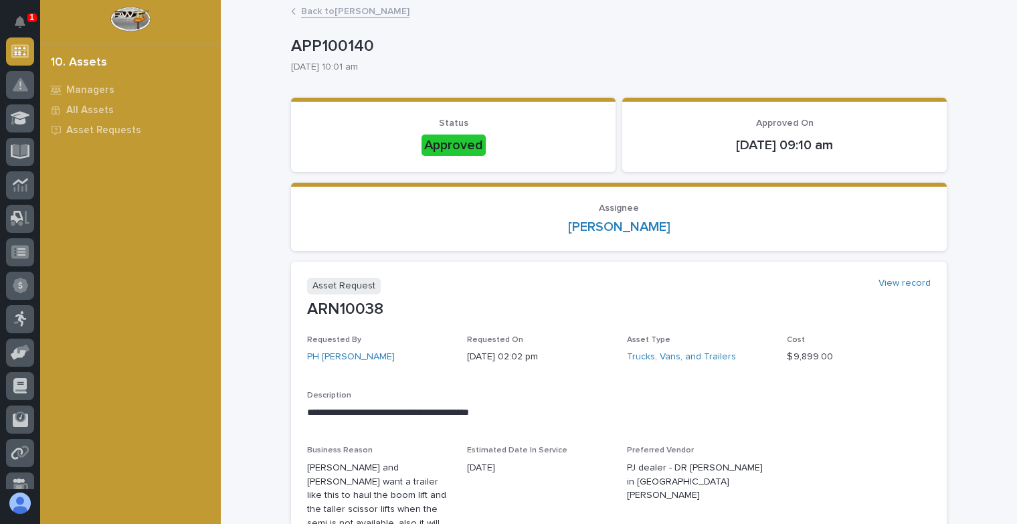
click at [336, 10] on link "Back to Ryan Miller" at bounding box center [355, 10] width 108 height 15
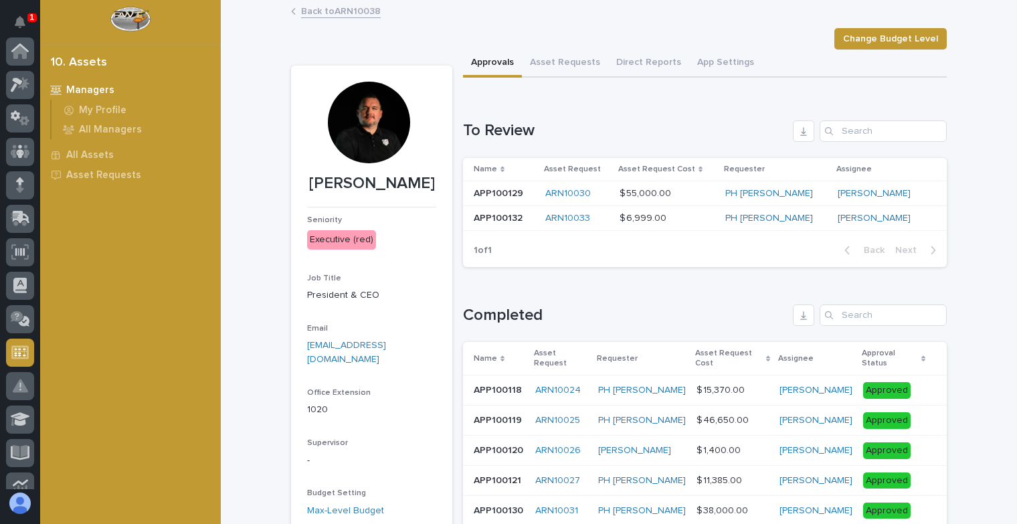
scroll to position [301, 0]
click at [484, 216] on p "APP100132" at bounding box center [500, 217] width 52 height 14
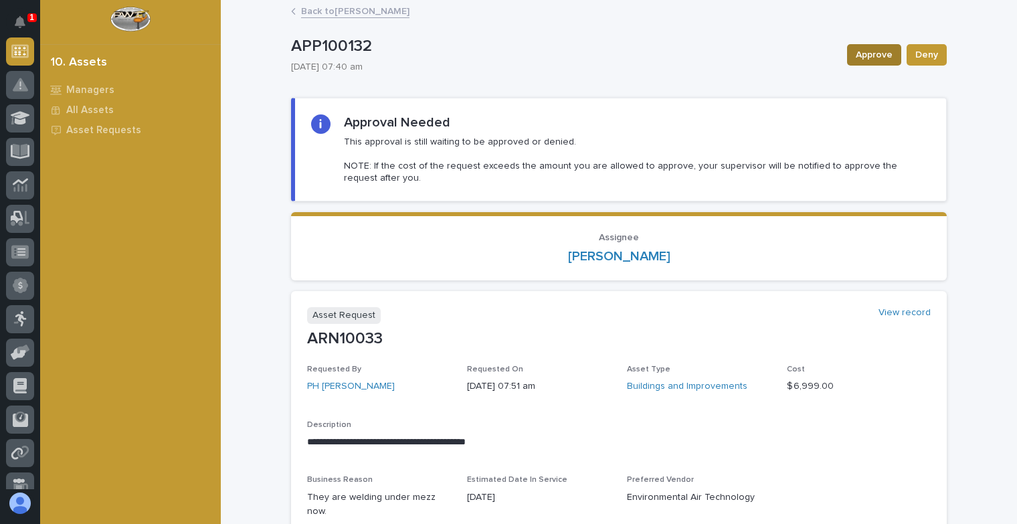
click at [870, 54] on span "Approve" at bounding box center [874, 55] width 37 height 16
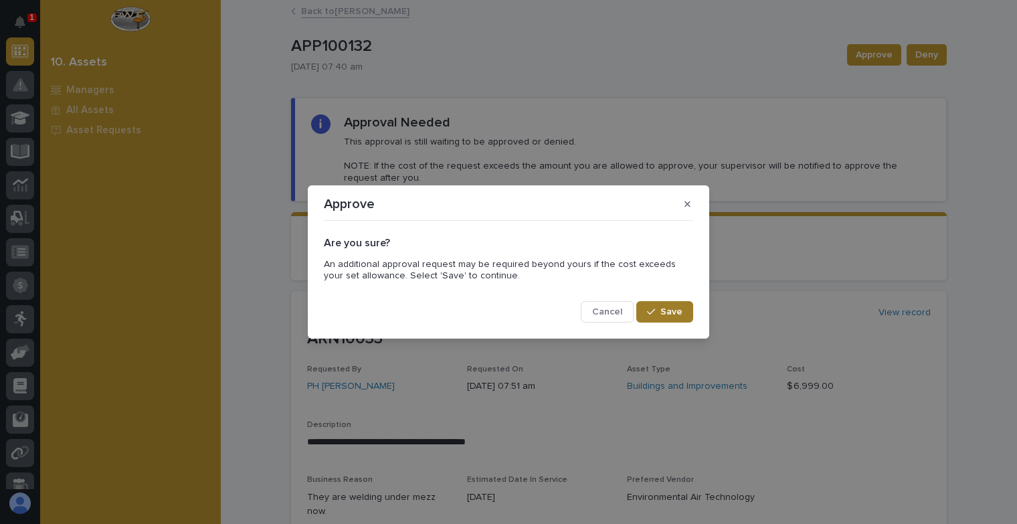
click at [672, 307] on span "Save" at bounding box center [671, 312] width 22 height 12
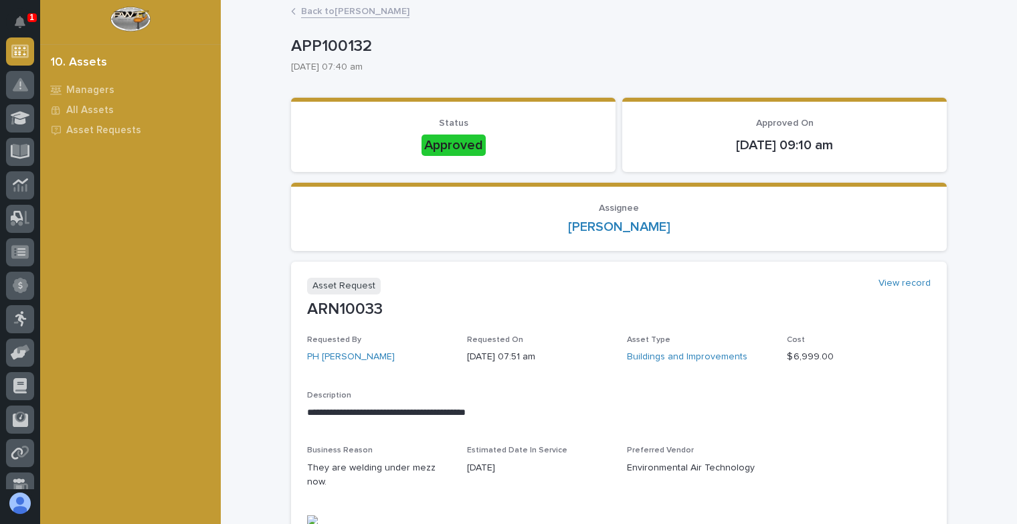
click at [329, 15] on link "Back to Ryan Miller" at bounding box center [355, 10] width 108 height 15
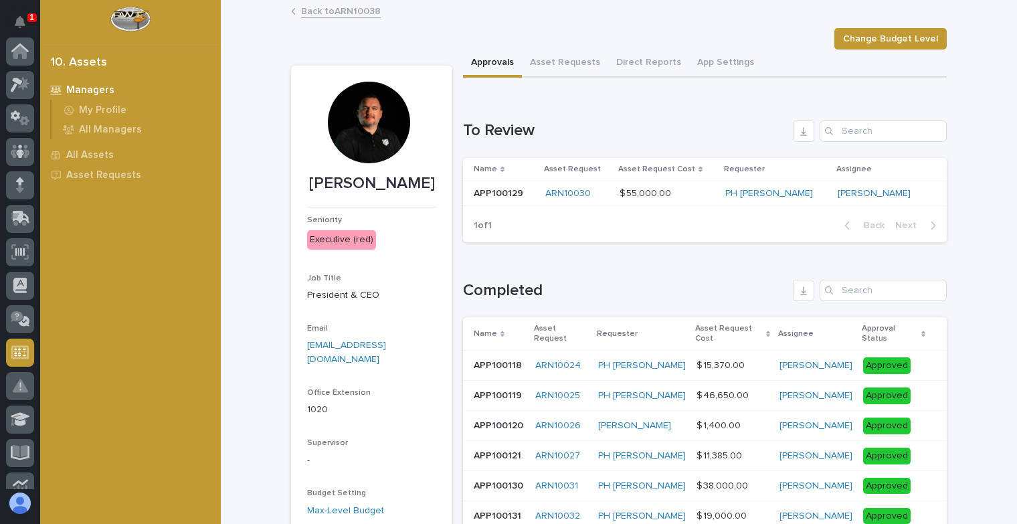
scroll to position [301, 0]
click at [499, 196] on p "APP100129" at bounding box center [500, 192] width 52 height 14
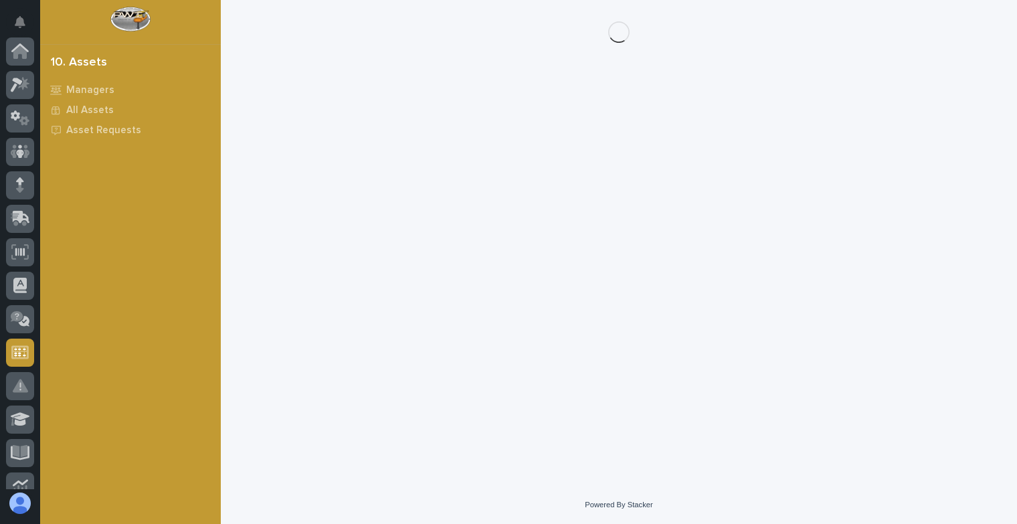
scroll to position [301, 0]
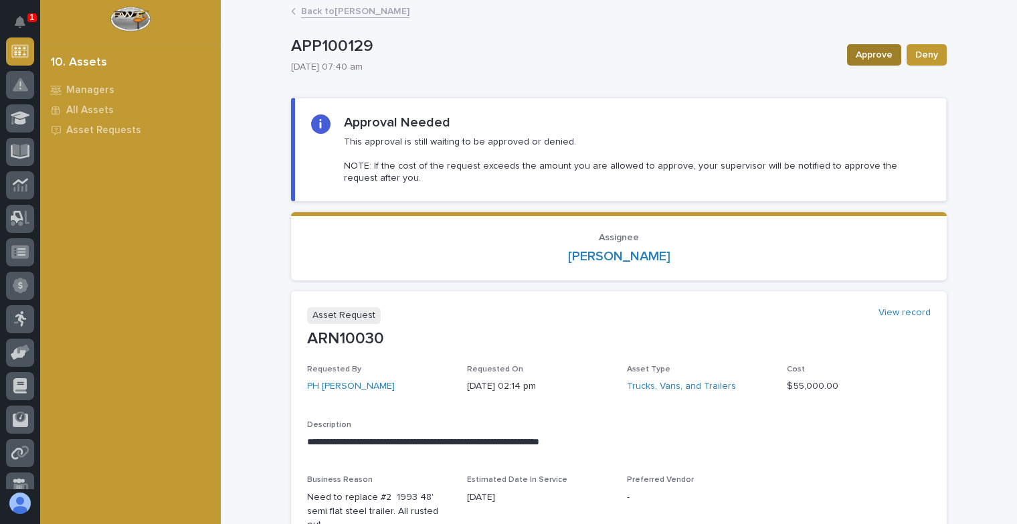
click at [862, 54] on span "Approve" at bounding box center [874, 55] width 37 height 16
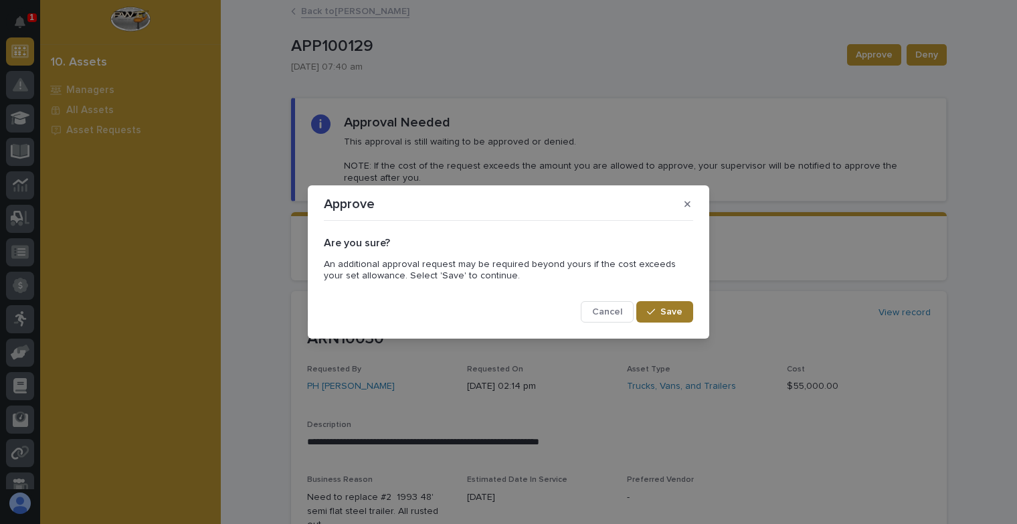
click at [662, 314] on span "Save" at bounding box center [671, 312] width 22 height 12
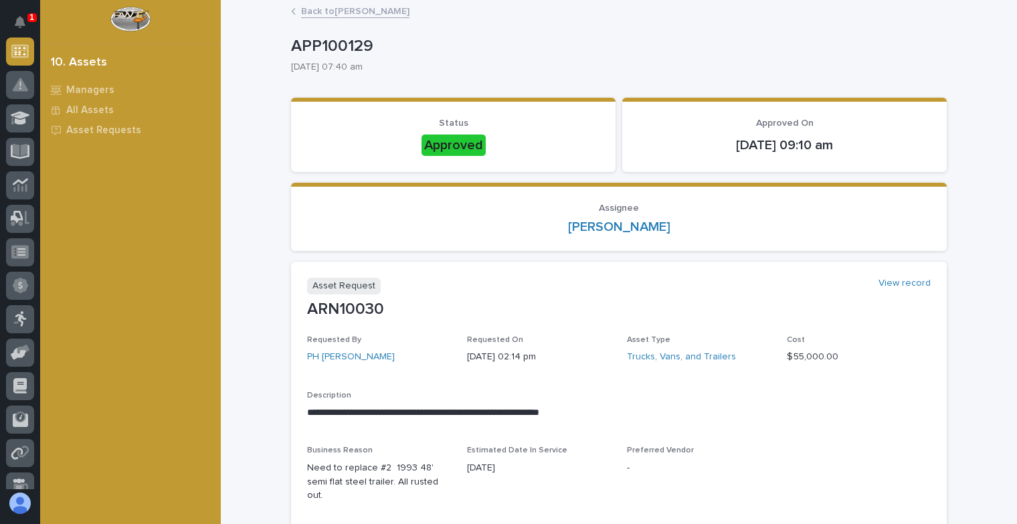
click at [343, 9] on link "Back to Ryan Miller" at bounding box center [355, 10] width 108 height 15
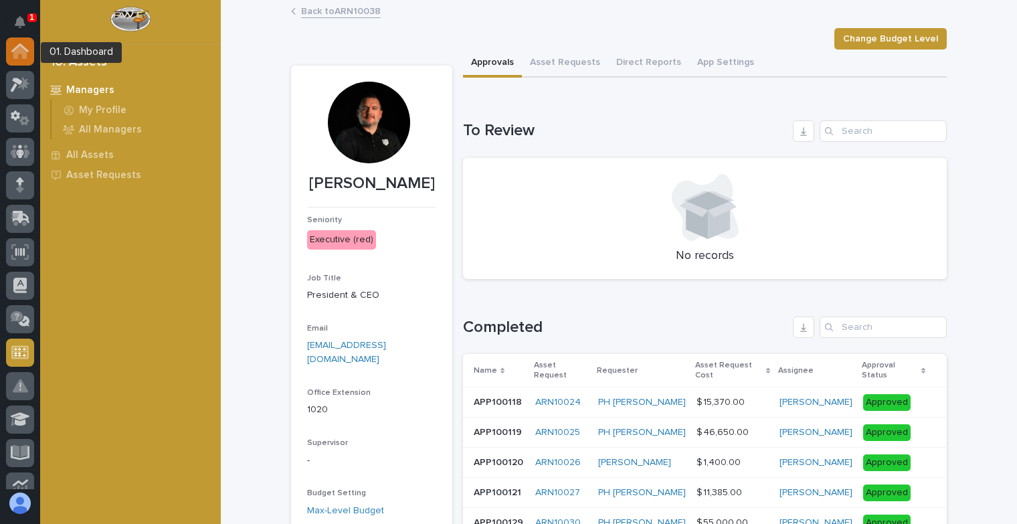
click at [14, 51] on icon at bounding box center [19, 51] width 13 height 13
